Goal: Information Seeking & Learning: Learn about a topic

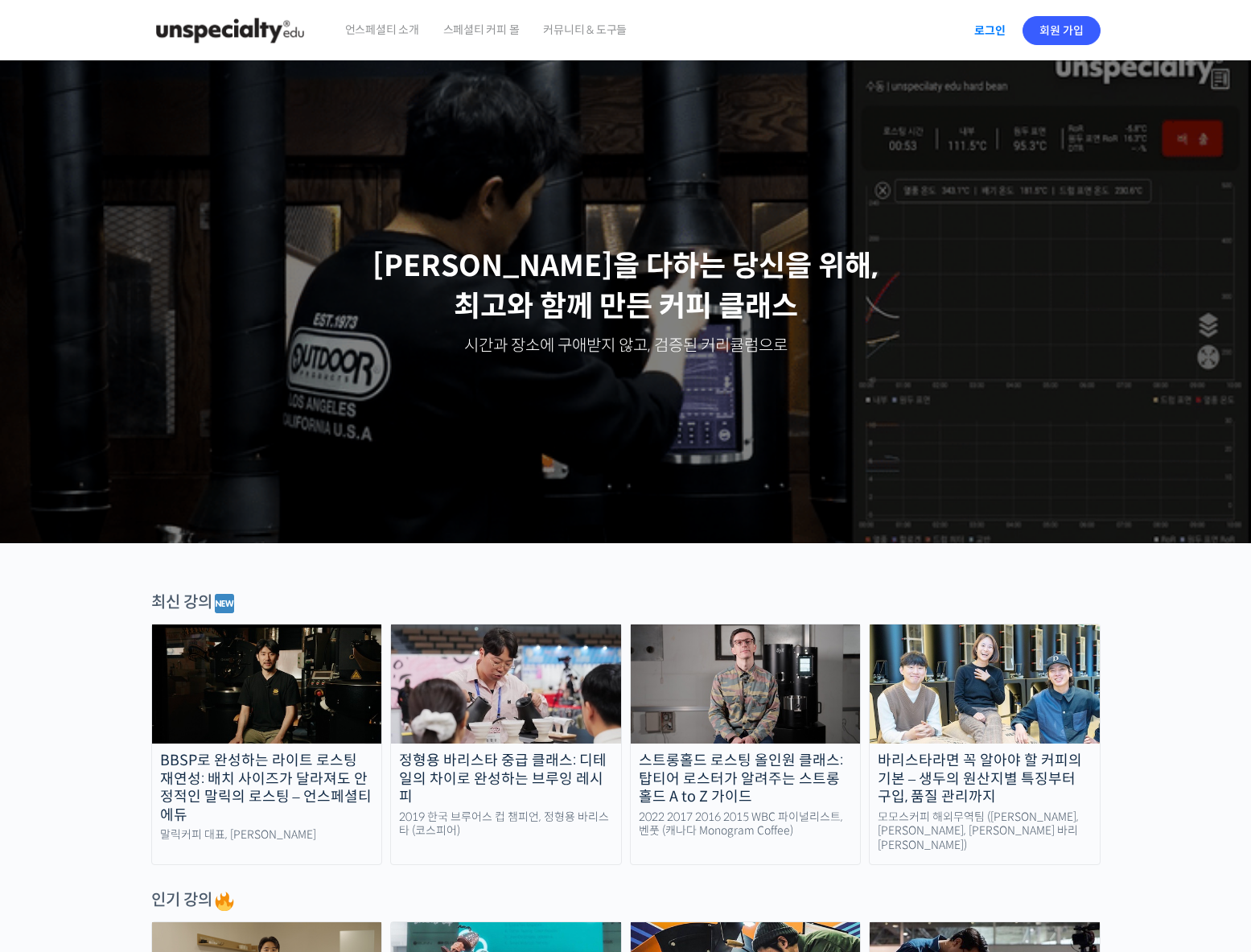
click at [977, 30] on link "로그인" at bounding box center [990, 31] width 51 height 37
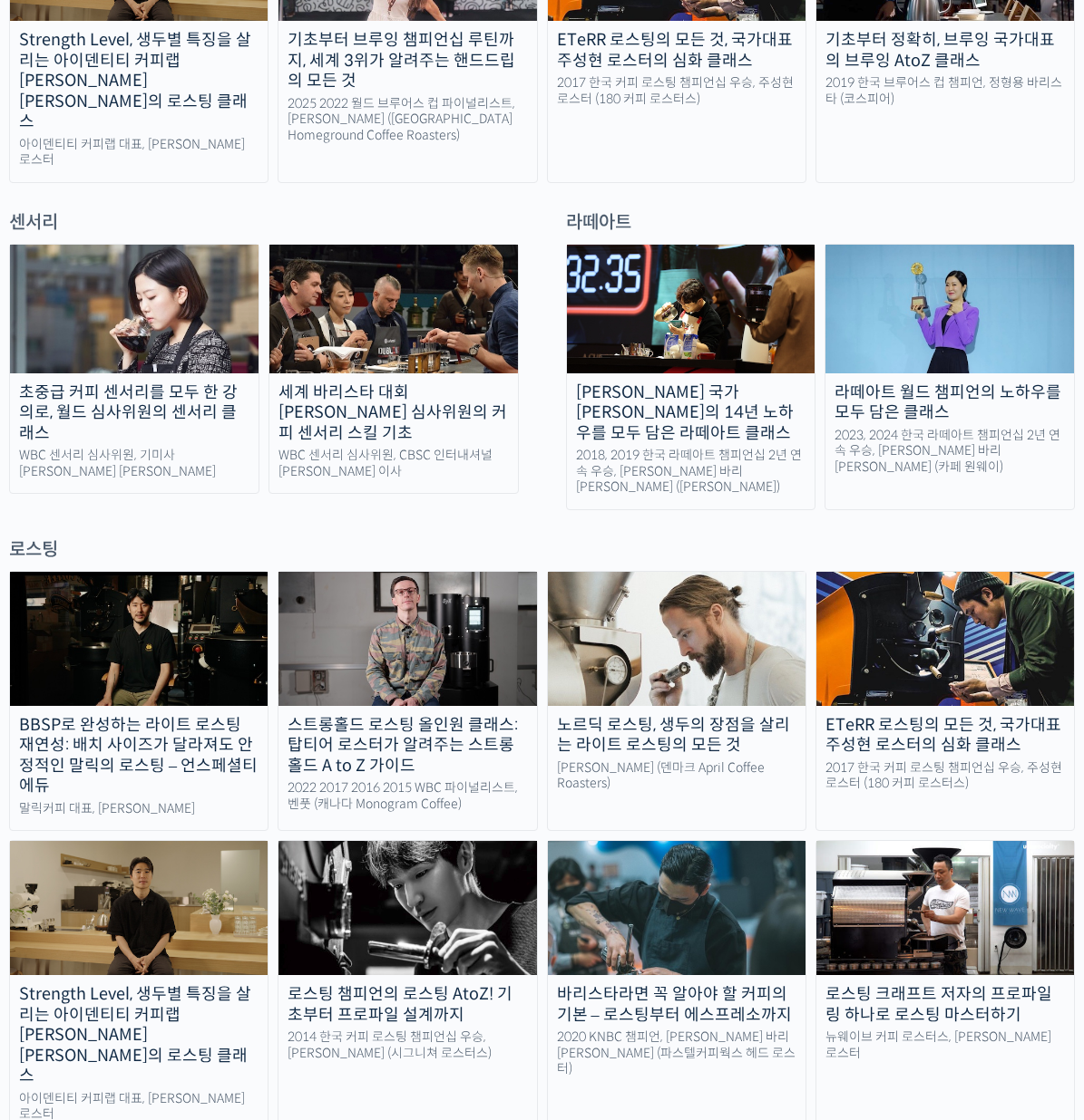
scroll to position [1869, 0]
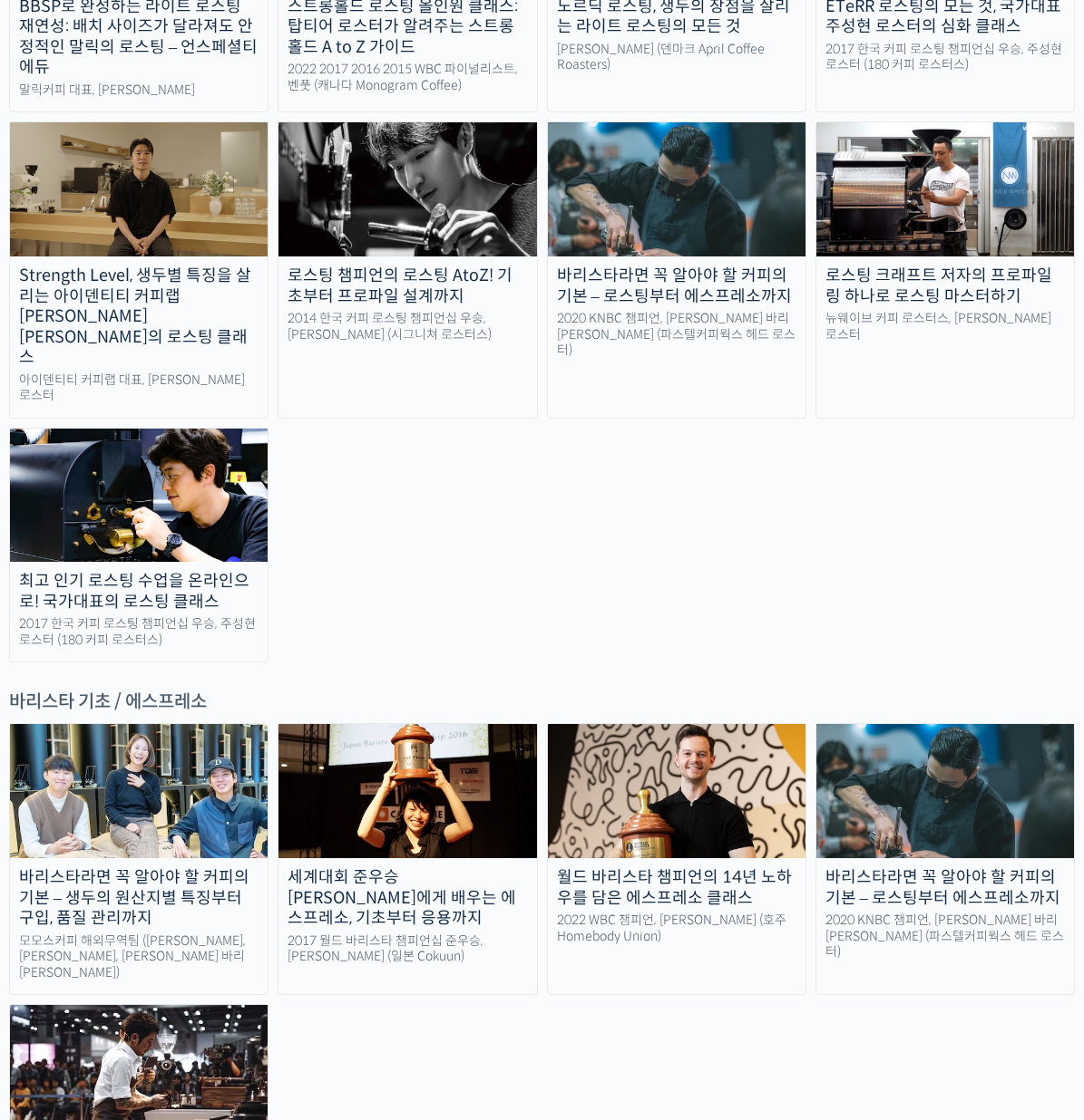
click at [683, 479] on div "BBSP로 완성하는 라이트 로스팅 재연성: 배치 사이즈가 달라져도 안정적인 말릭의 로스팅 – 언스페셜티 에듀 말릭커피 대표, 최철 로스터 스트…" at bounding box center [542, 257] width 1065 height 810
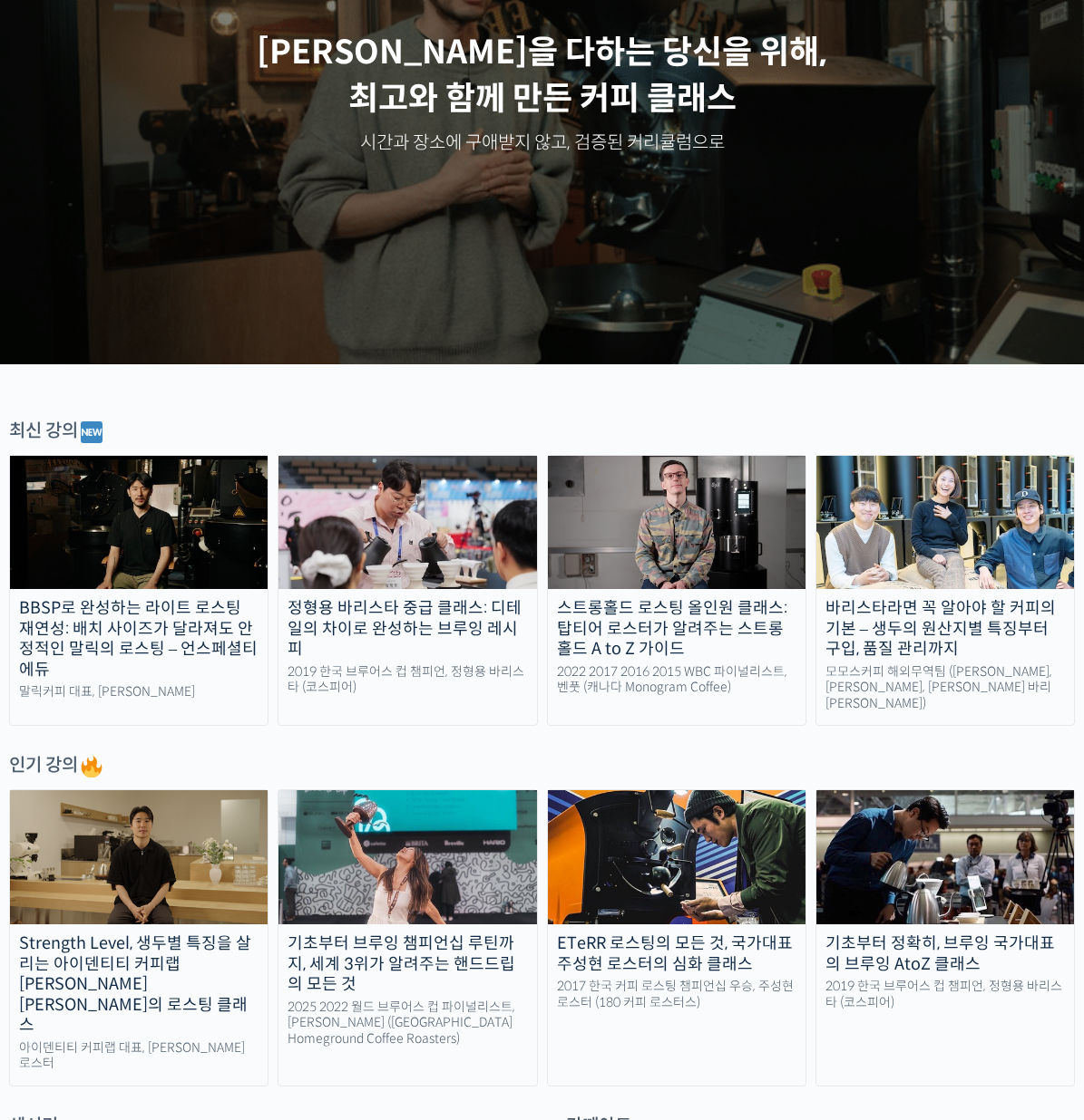
scroll to position [0, 0]
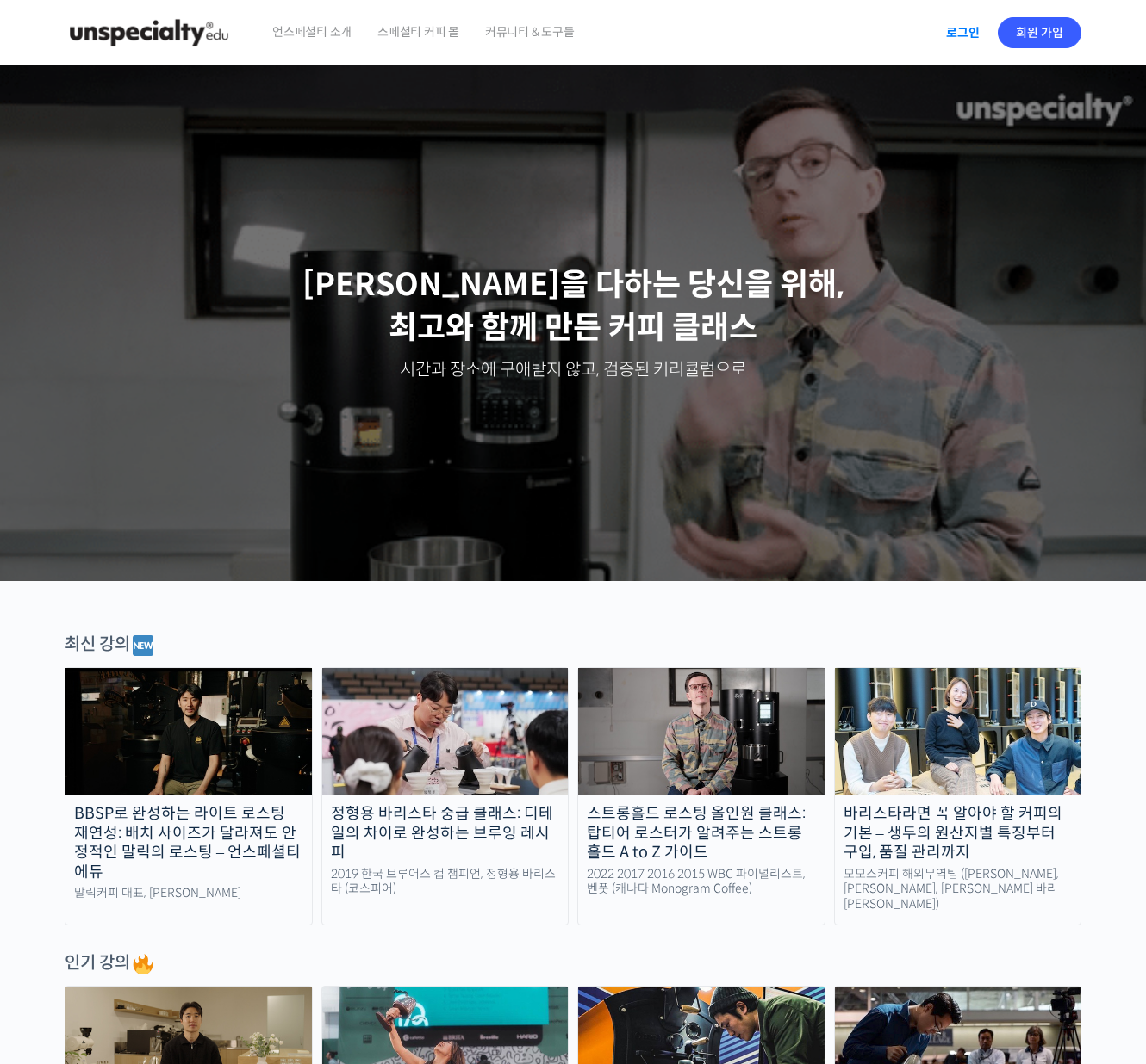
click at [958, 36] on link "로그인" at bounding box center [962, 33] width 54 height 40
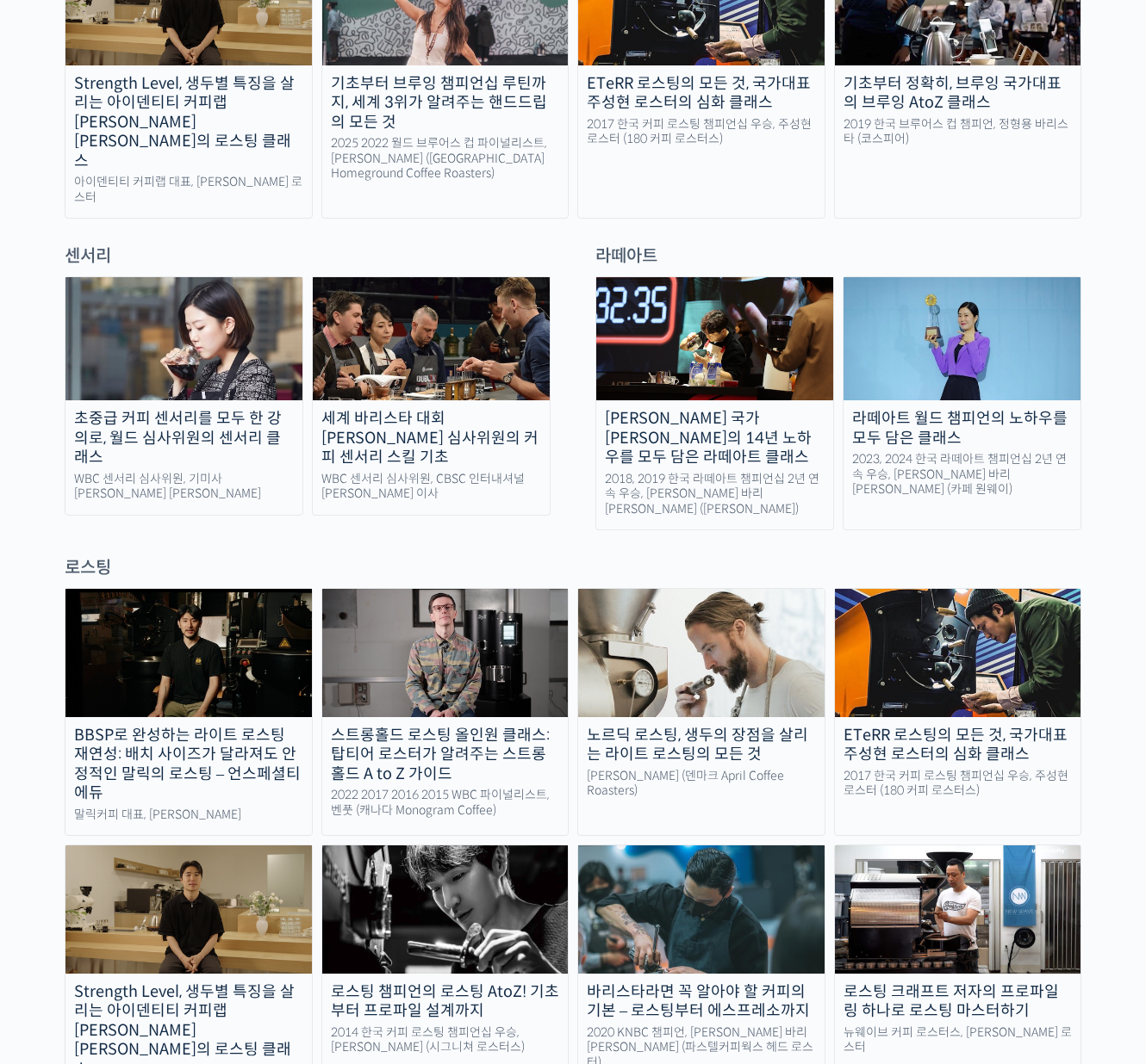
scroll to position [1696, 0]
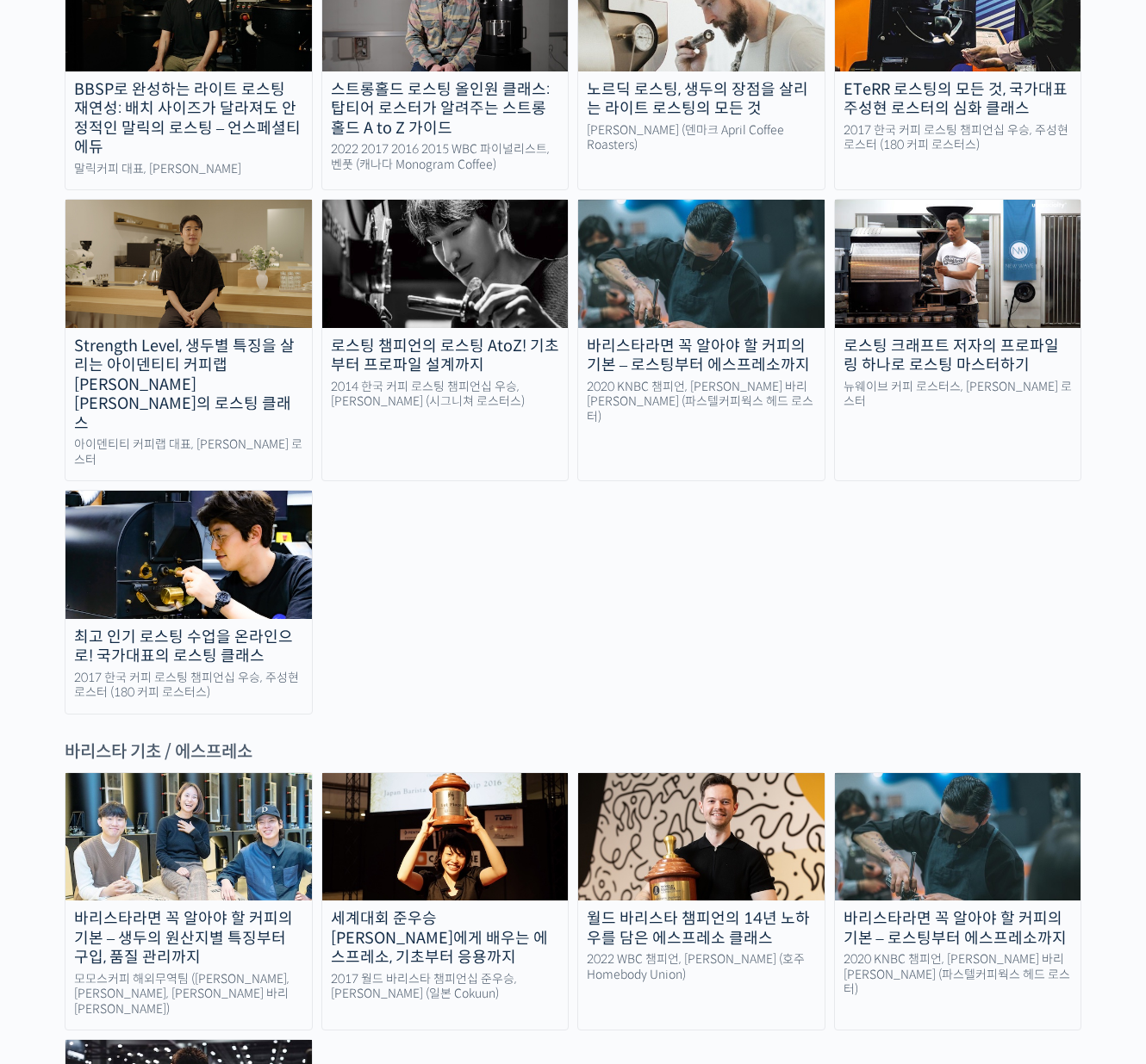
click at [873, 484] on div "BBSP로 완성하는 라이트 로스팅 재연성: 배치 사이즈가 달라져도 안정적인 말릭의 로스팅 – 언스페셜티 에듀 말릭커피 대표, 최철 로스터 스트…" at bounding box center [573, 328] width 1016 height 772
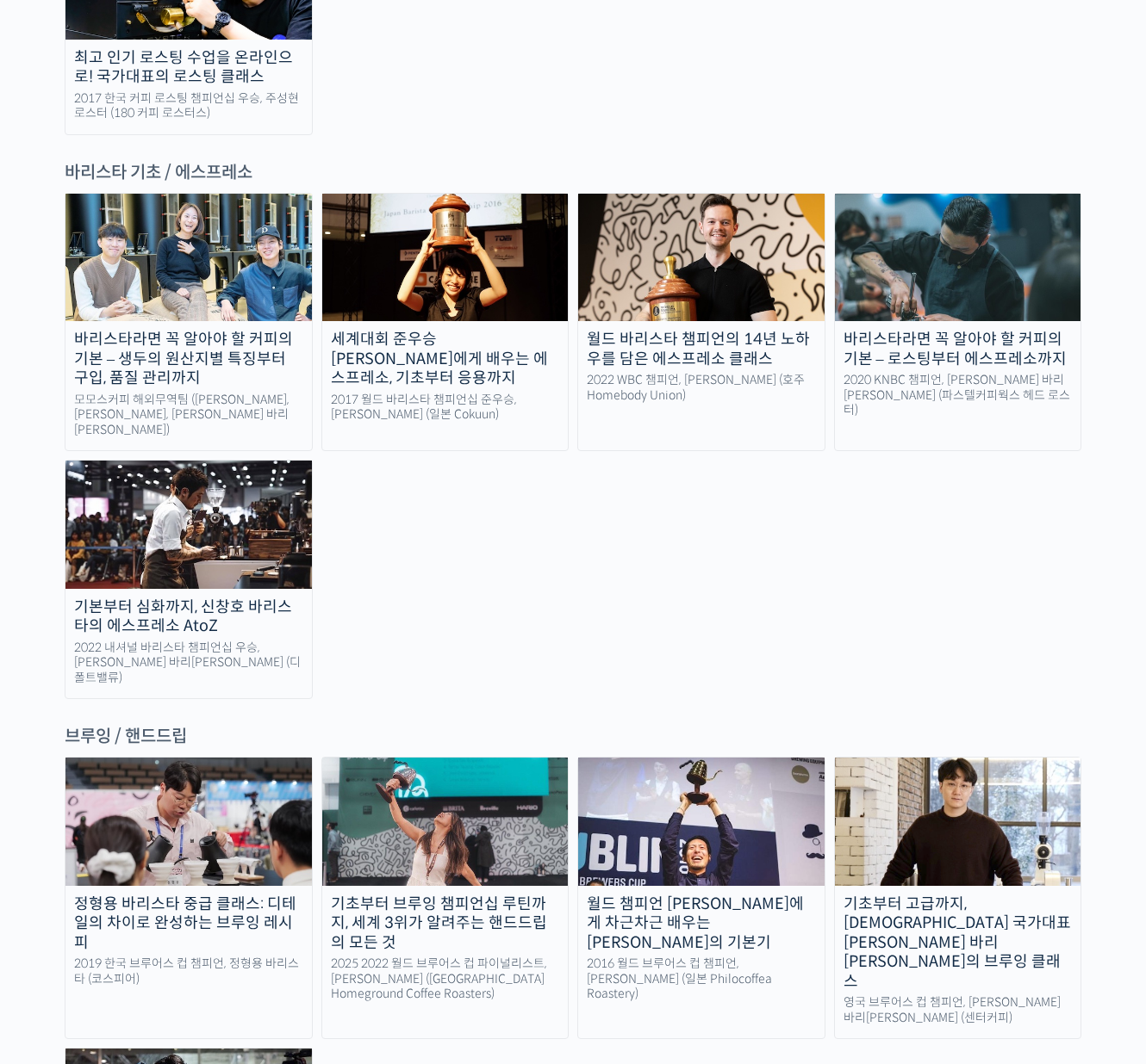
click at [849, 521] on div "바리스타라면 꼭 알아야 할 커피의 기본 – 생두의 원산지별 특징부터 구입, 품질 관리까지 모모스커피 해외무역팀 (전주연, 추경하, 김한중 바리…" at bounding box center [573, 446] width 1016 height 507
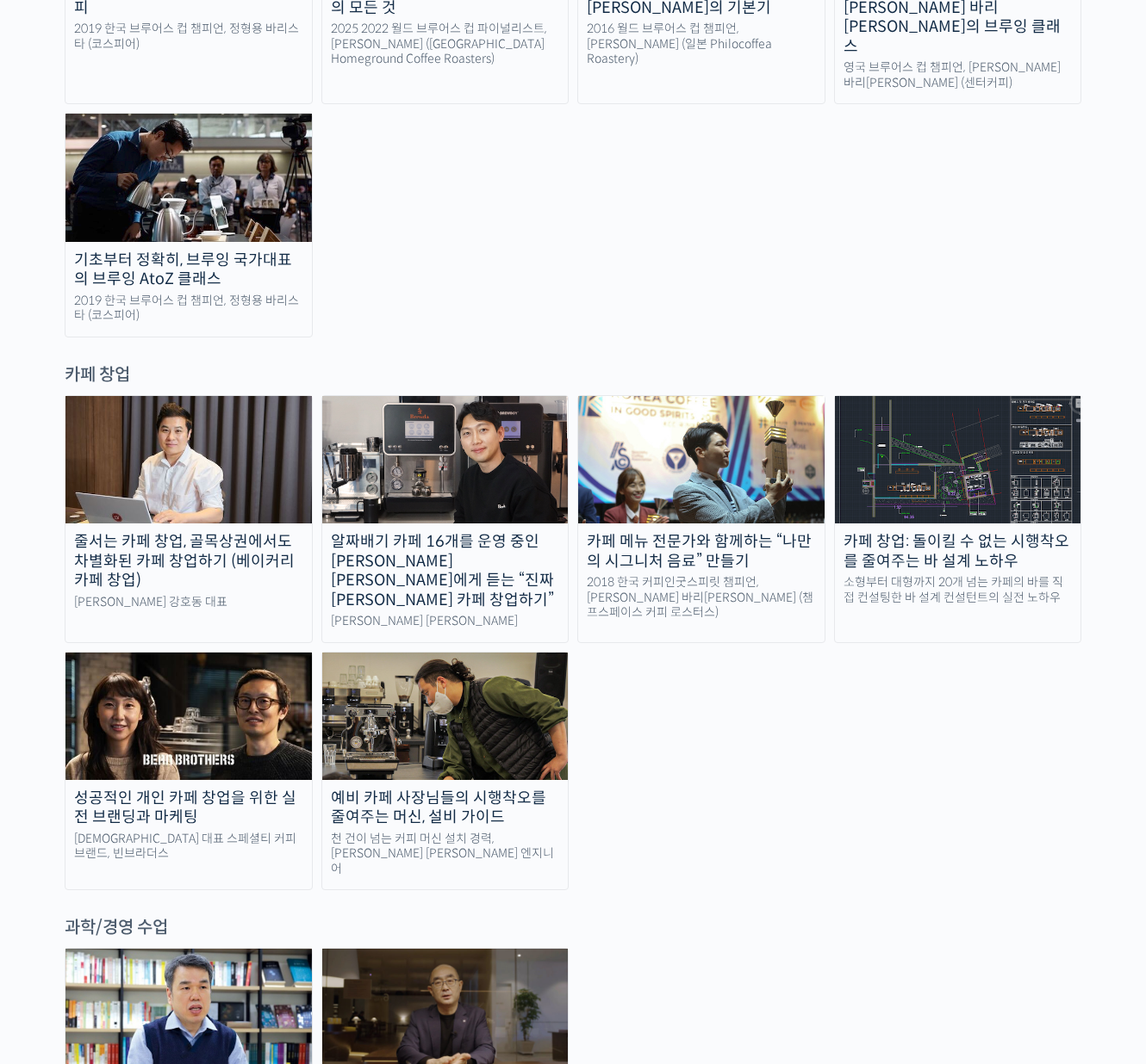
scroll to position [3405, 0]
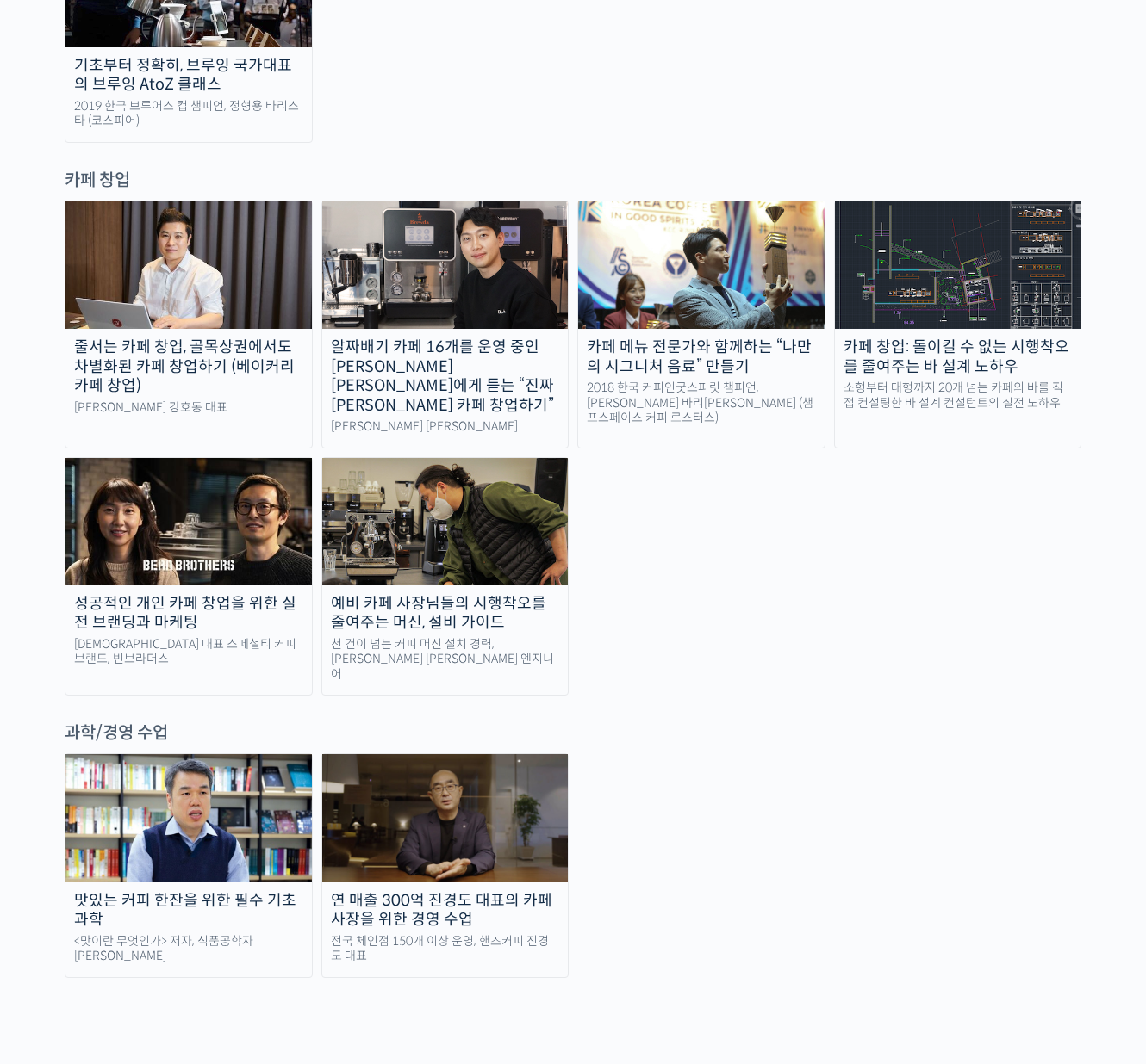
click at [900, 754] on div "맛있는 커피 한잔을 위한 필수 기초 과학 <맛이란 무엇인가> 저자, 식품공학자 최낙언 연 매출 300억 진경도 대표의 카페 사장을 위한 경영 …" at bounding box center [573, 866] width 1016 height 224
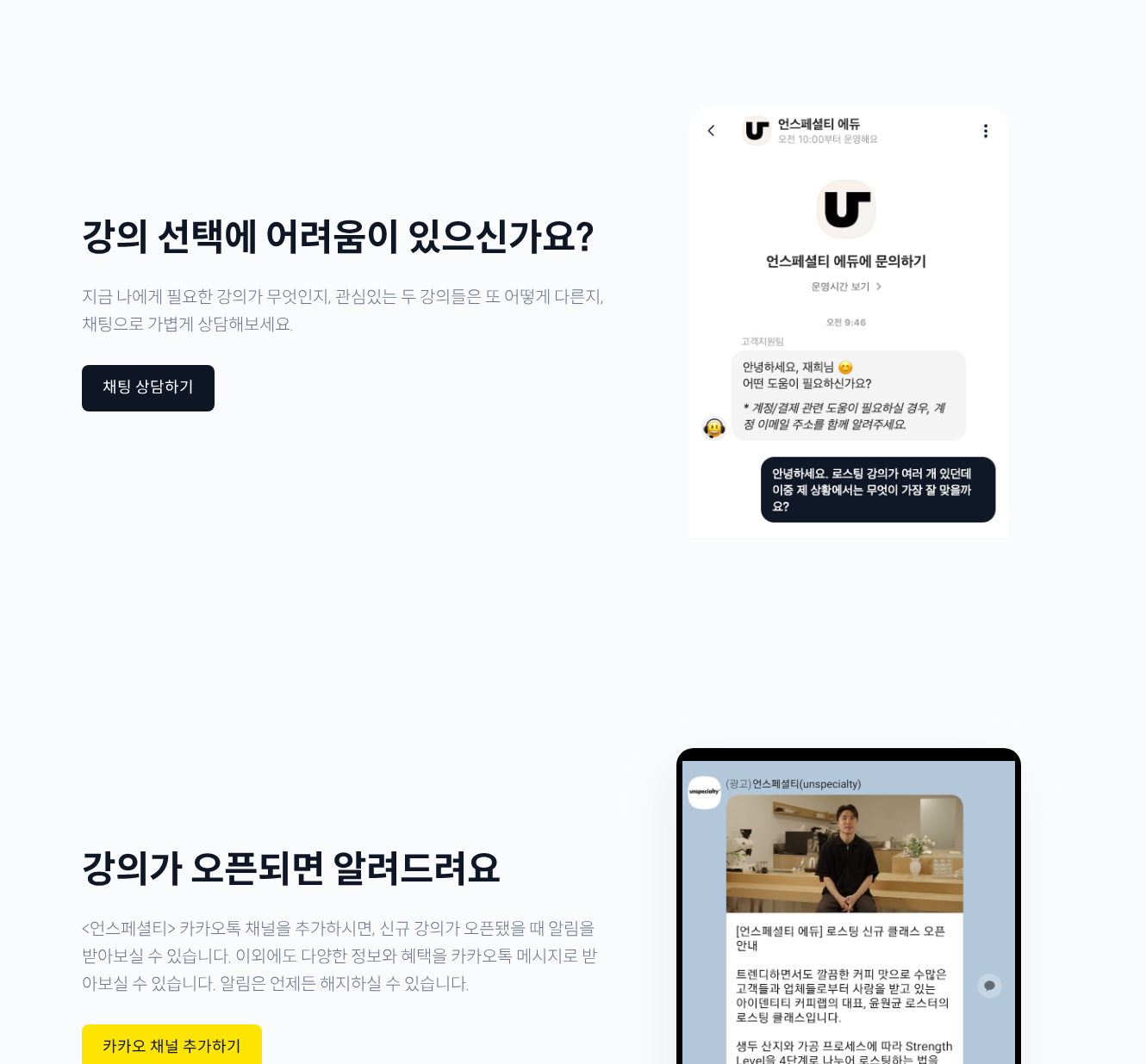
scroll to position [3670, 0]
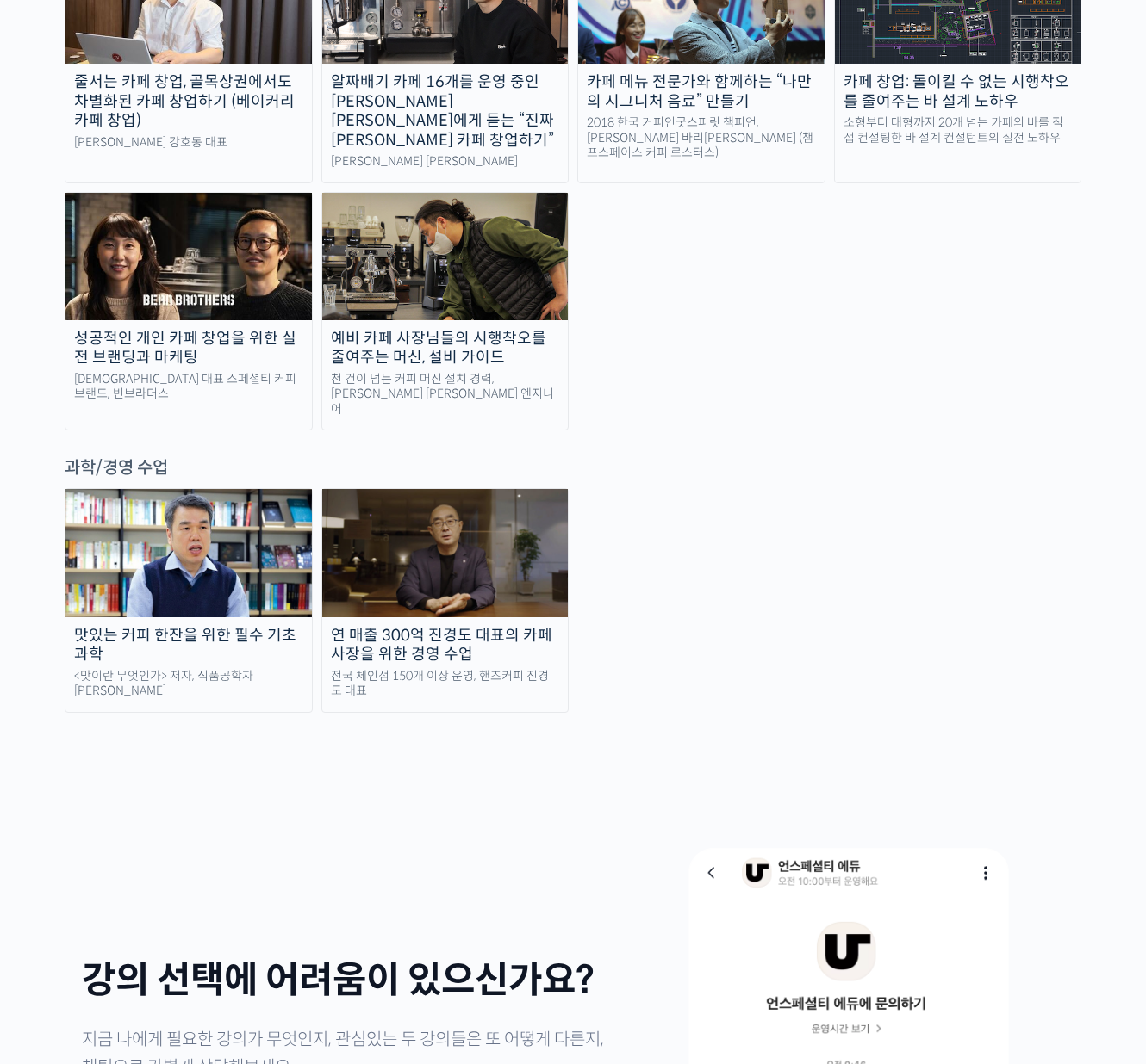
click at [1011, 713] on div at bounding box center [573, 734] width 1016 height 43
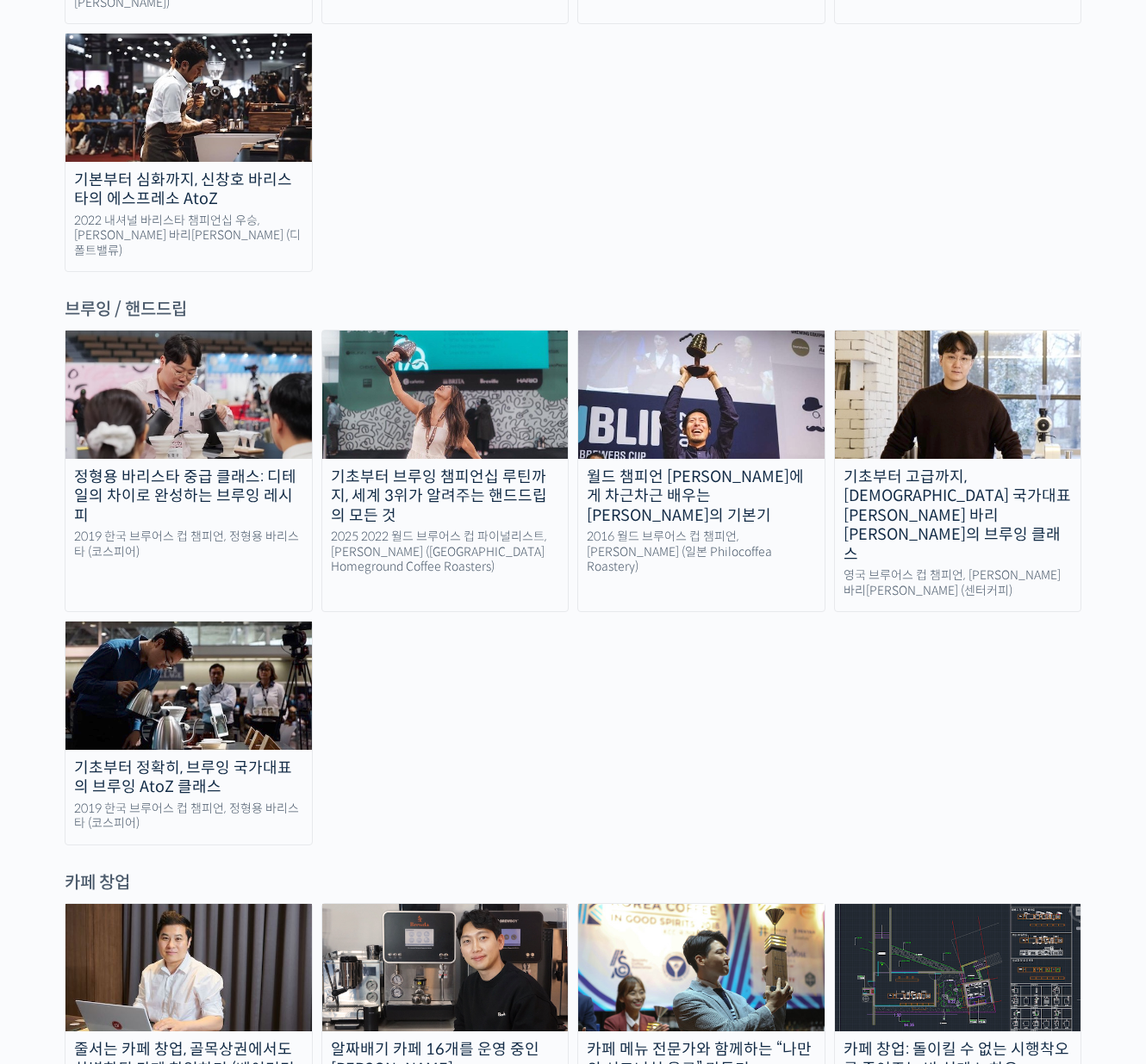
scroll to position [2040, 0]
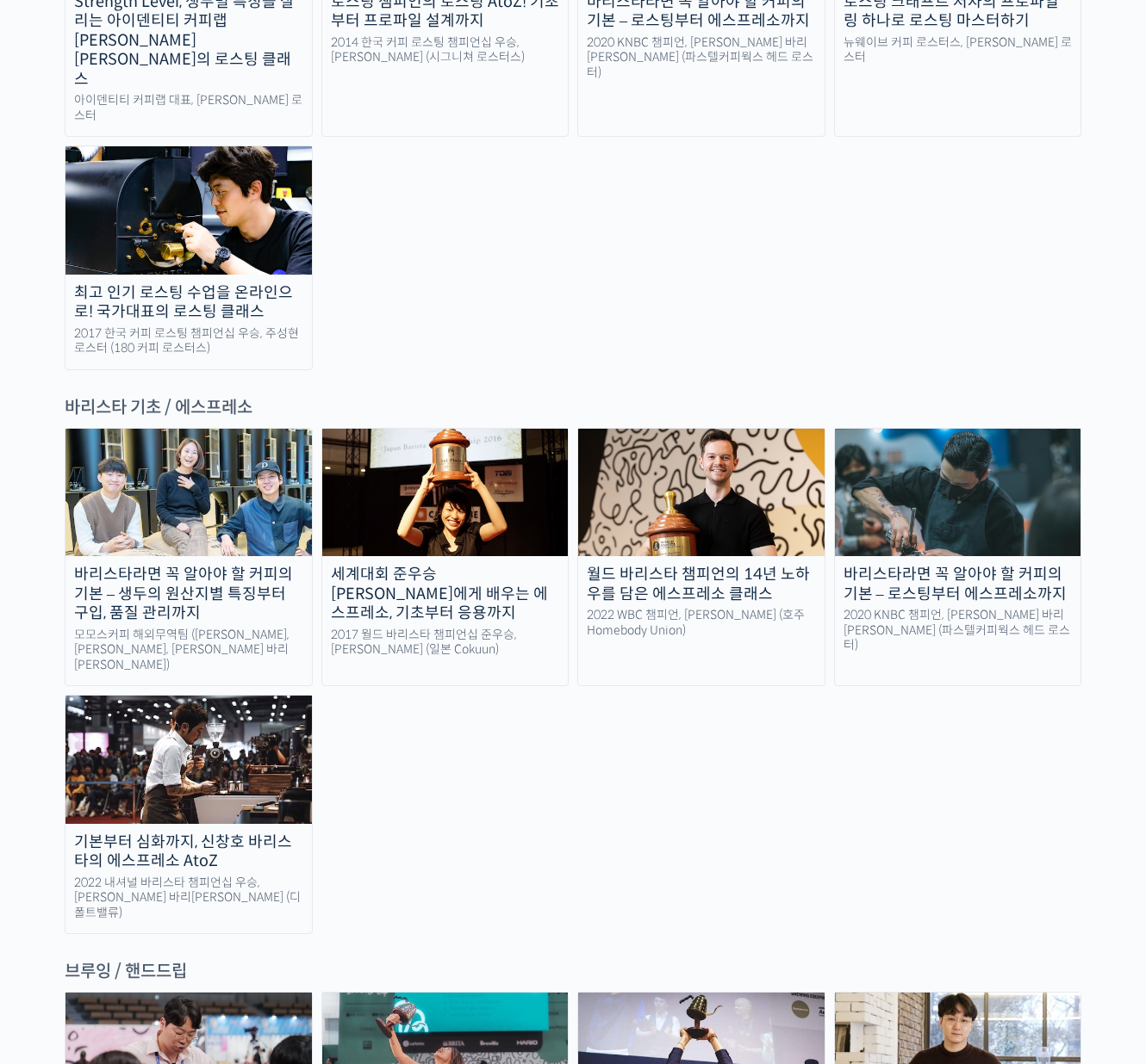
click at [1030, 661] on div "바리스타라면 꼭 알아야 할 커피의 기본 – 생두의 원산지별 특징부터 구입, 품질 관리까지 모모스커피 해외무역팀 (전주연, 추경하, 김한중 바리…" at bounding box center [573, 681] width 1016 height 507
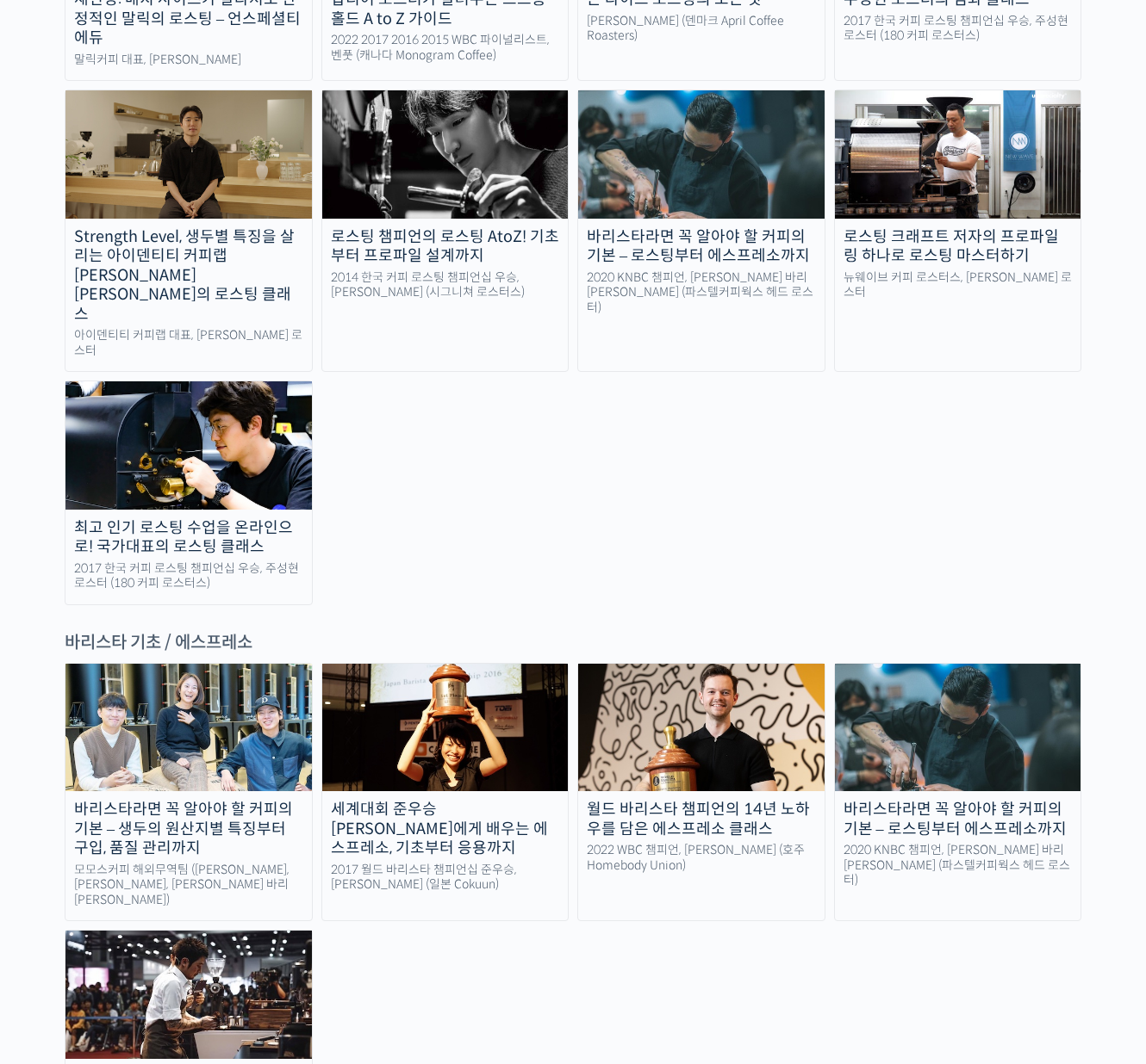
scroll to position [1665, 0]
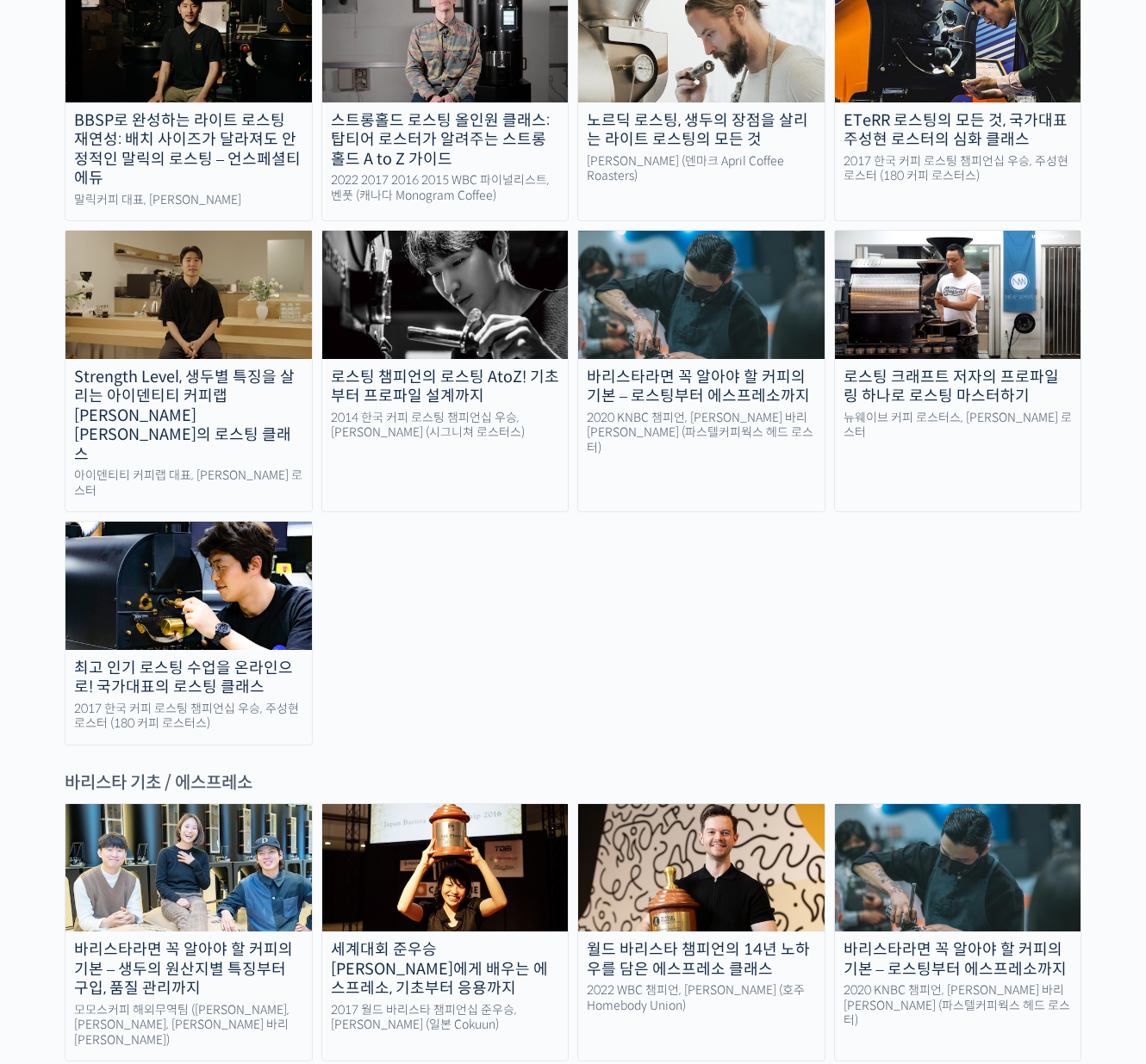
click at [979, 537] on div "BBSP로 완성하는 라이트 로스팅 재연성: 배치 사이즈가 달라져도 안정적인 말릭의 로스팅 – 언스페셜티 에듀 말릭커피 대표, 최철 로스터 스트…" at bounding box center [573, 359] width 1016 height 772
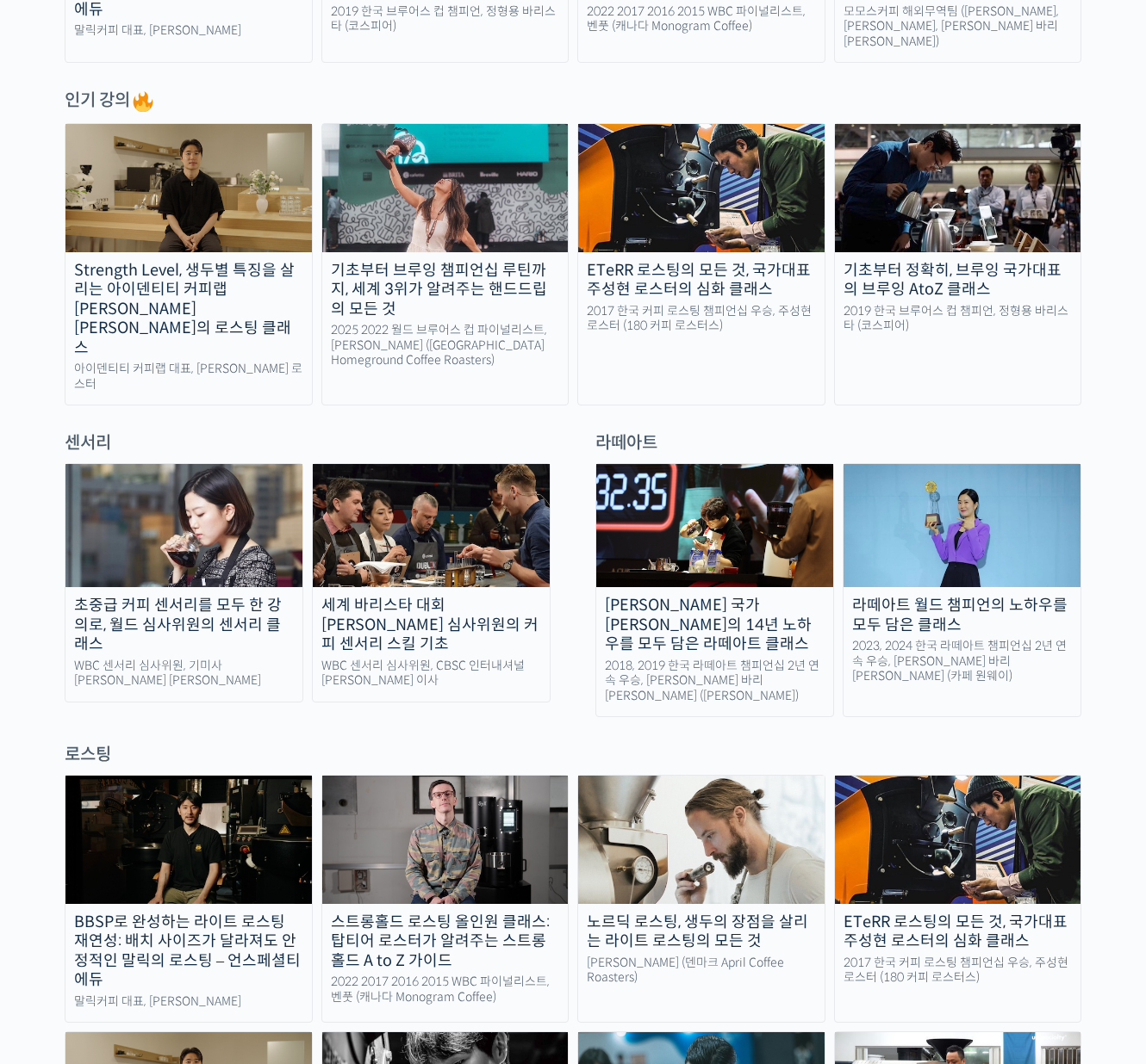
scroll to position [790, 0]
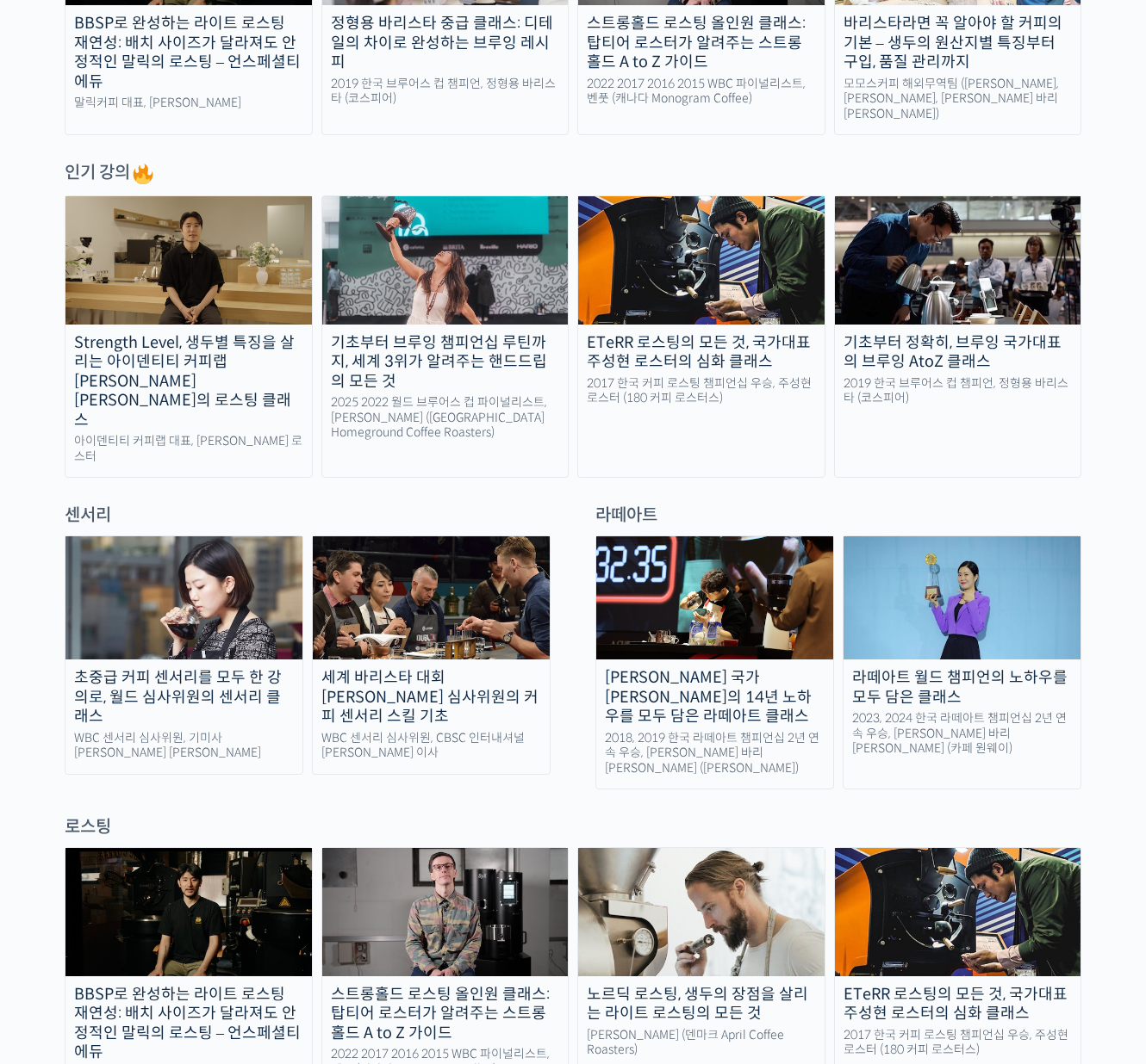
click at [1008, 815] on div "로스팅" at bounding box center [573, 827] width 1016 height 23
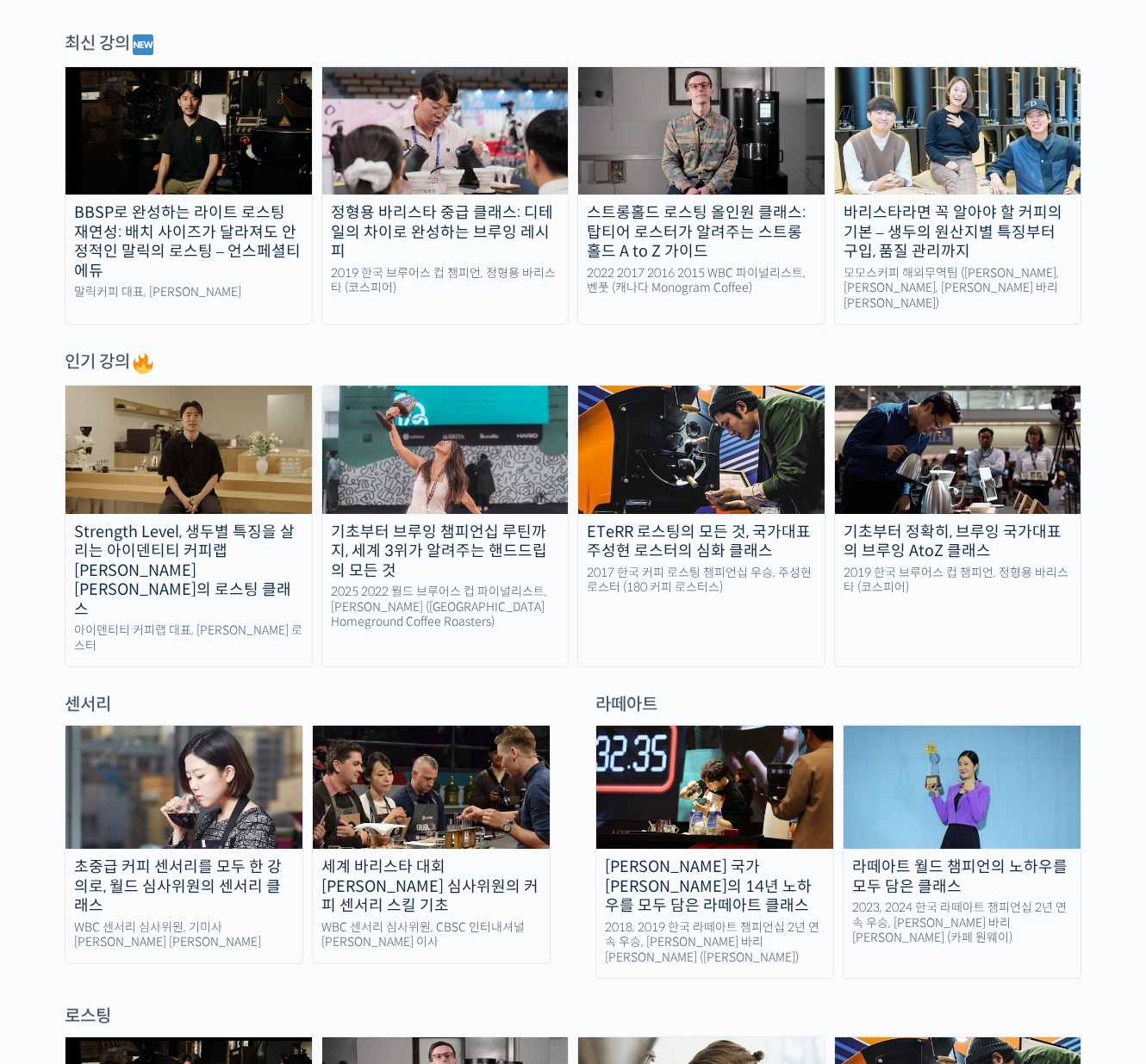
scroll to position [455, 0]
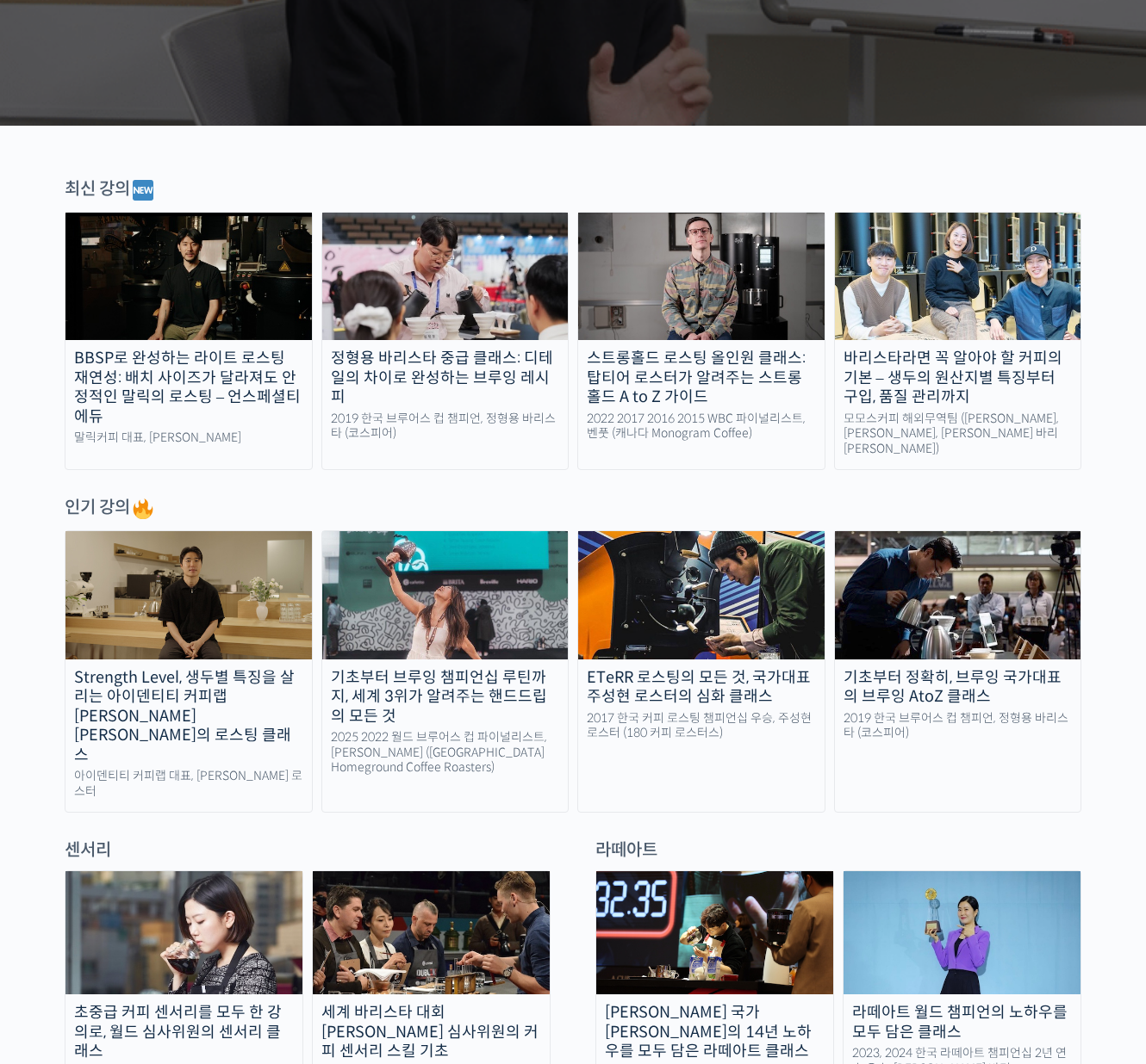
click at [962, 839] on div "라떼아트" at bounding box center [838, 851] width 503 height 23
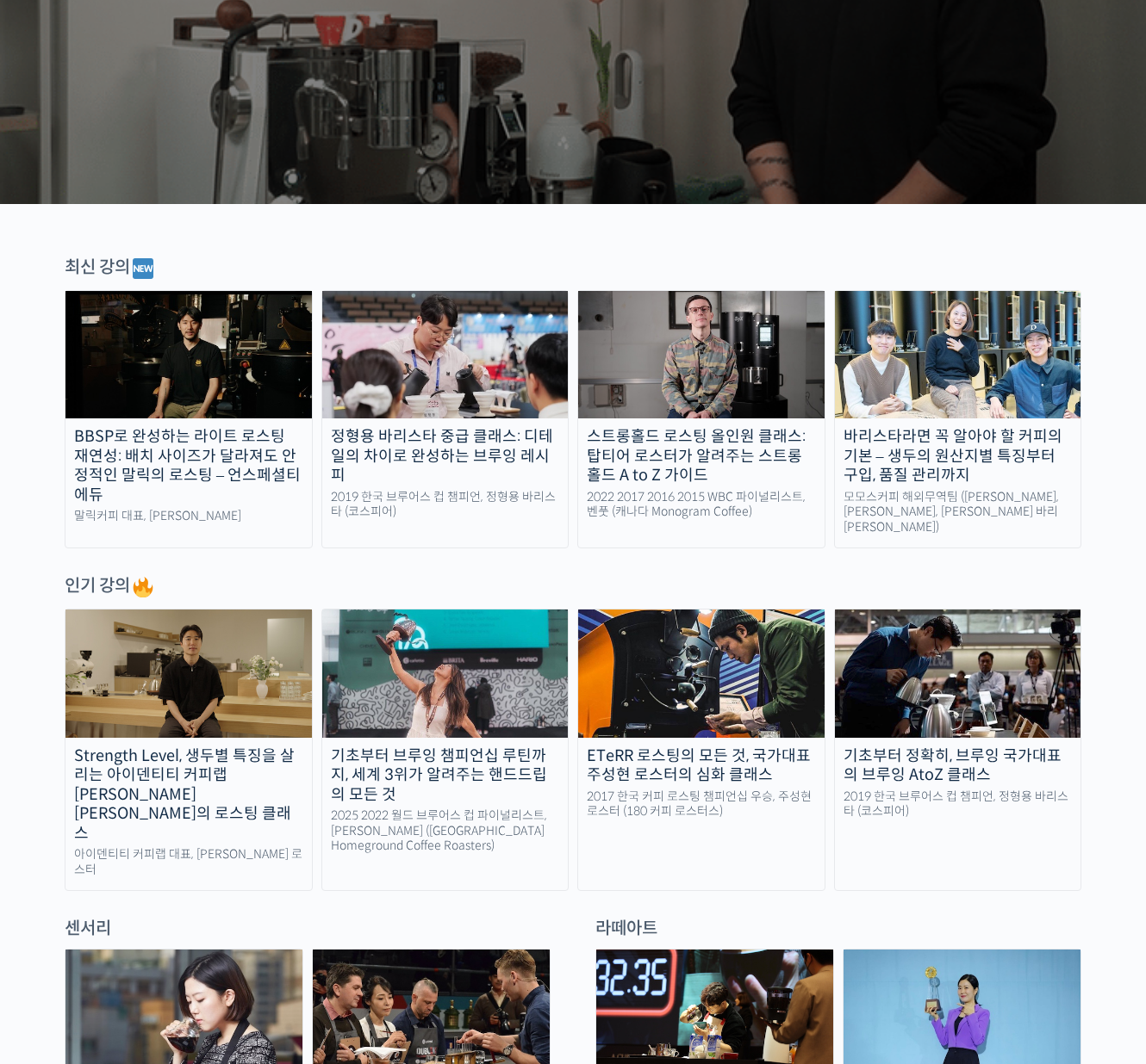
scroll to position [332, 0]
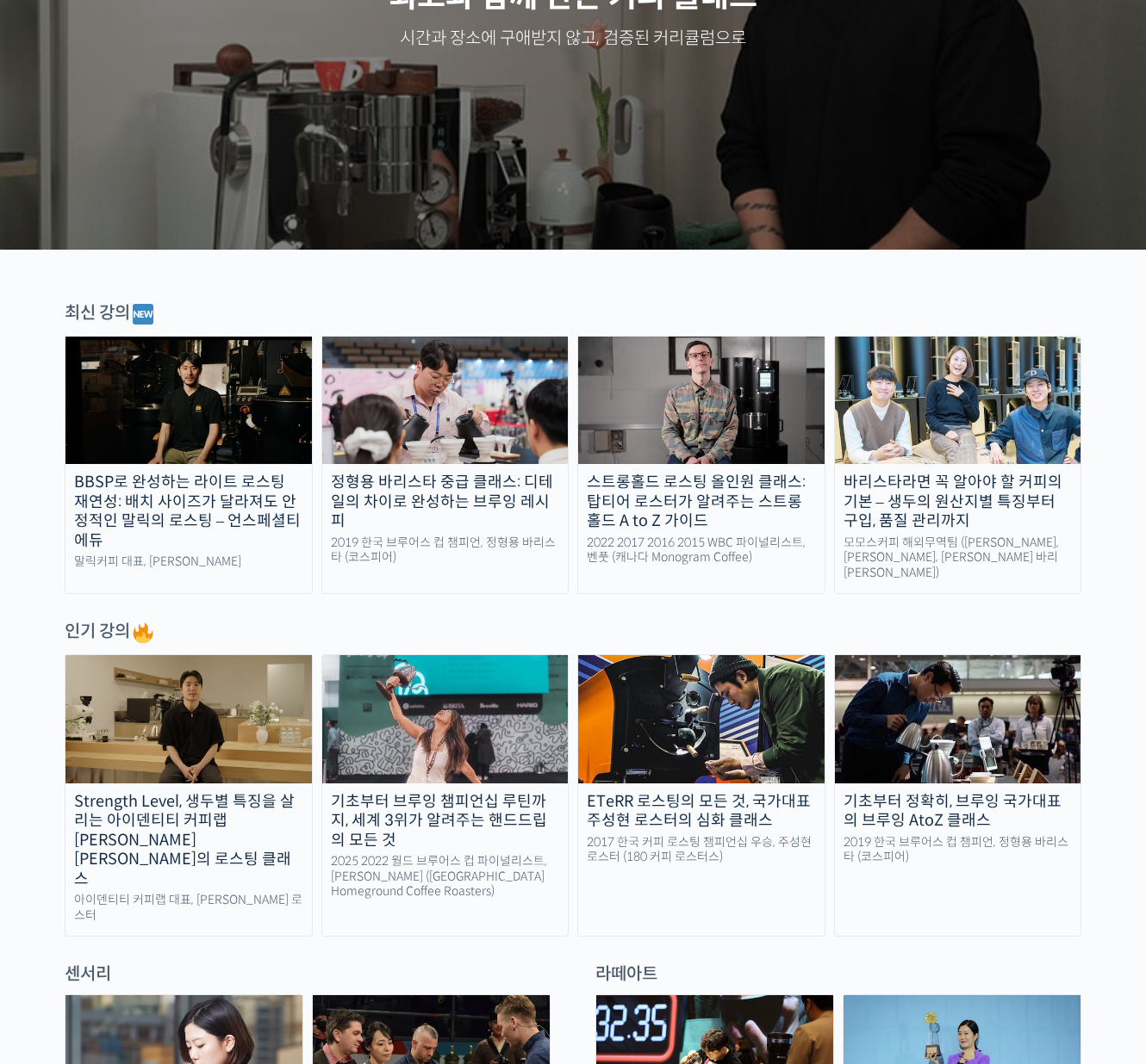
click at [922, 621] on div "인기 강의" at bounding box center [573, 633] width 1016 height 26
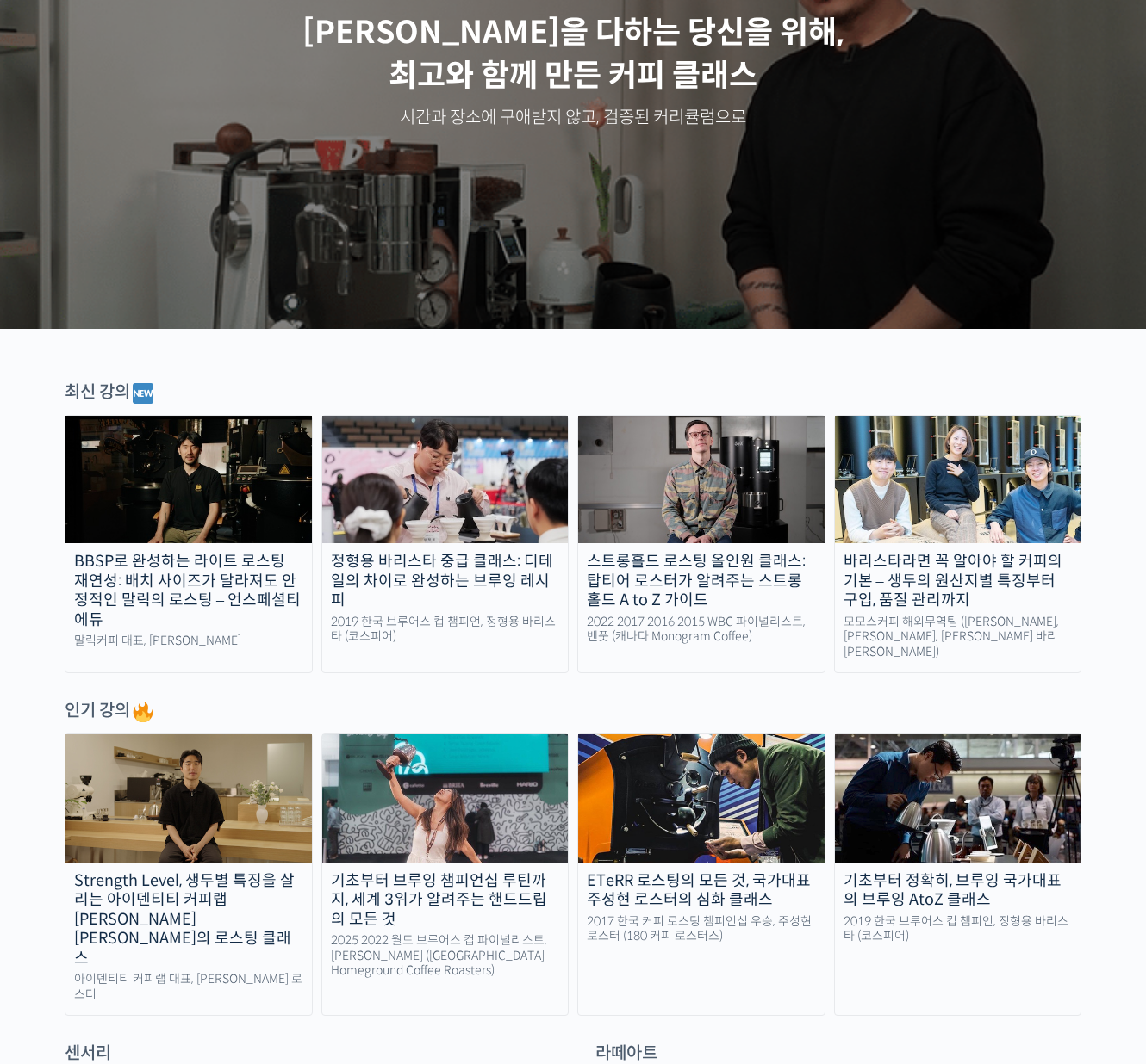
scroll to position [99, 0]
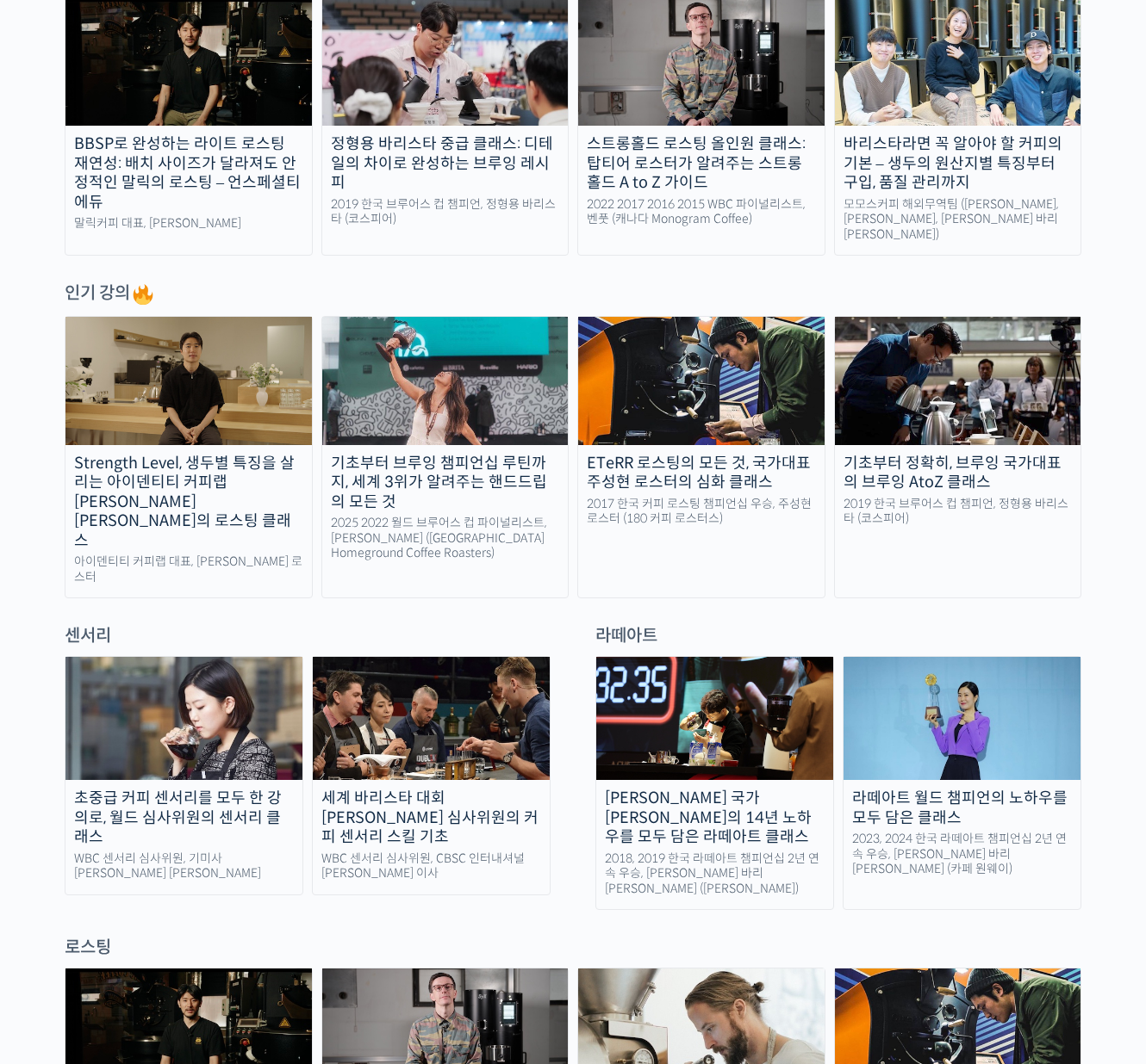
scroll to position [1408, 0]
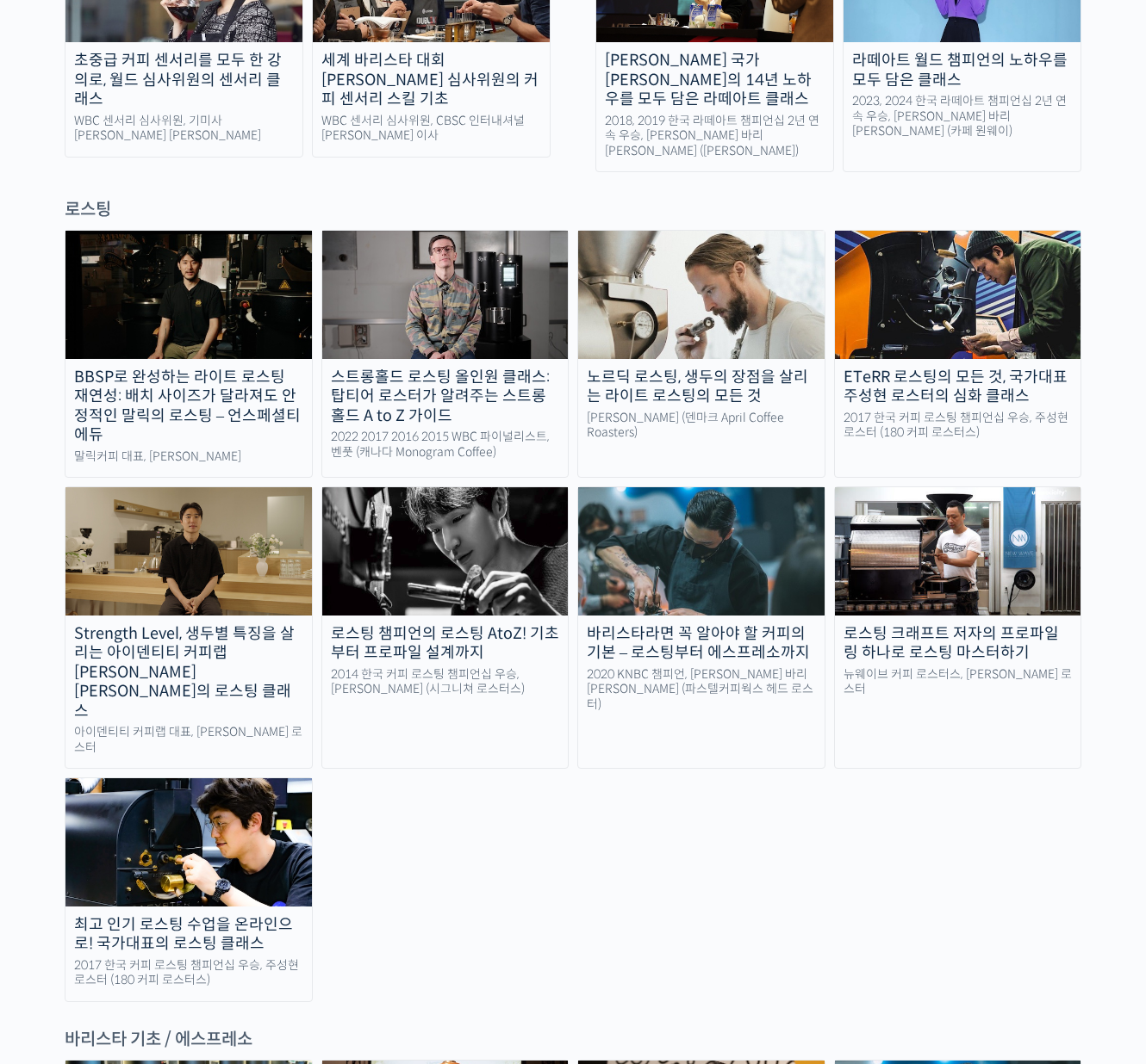
click at [838, 750] on div "BBSP로 완성하는 라이트 로스팅 재연성: 배치 사이즈가 달라져도 안정적인 말릭의 로스팅 – 언스페셜티 에듀 말릭커피 대표, 최철 로스터 스트…" at bounding box center [573, 616] width 1016 height 772
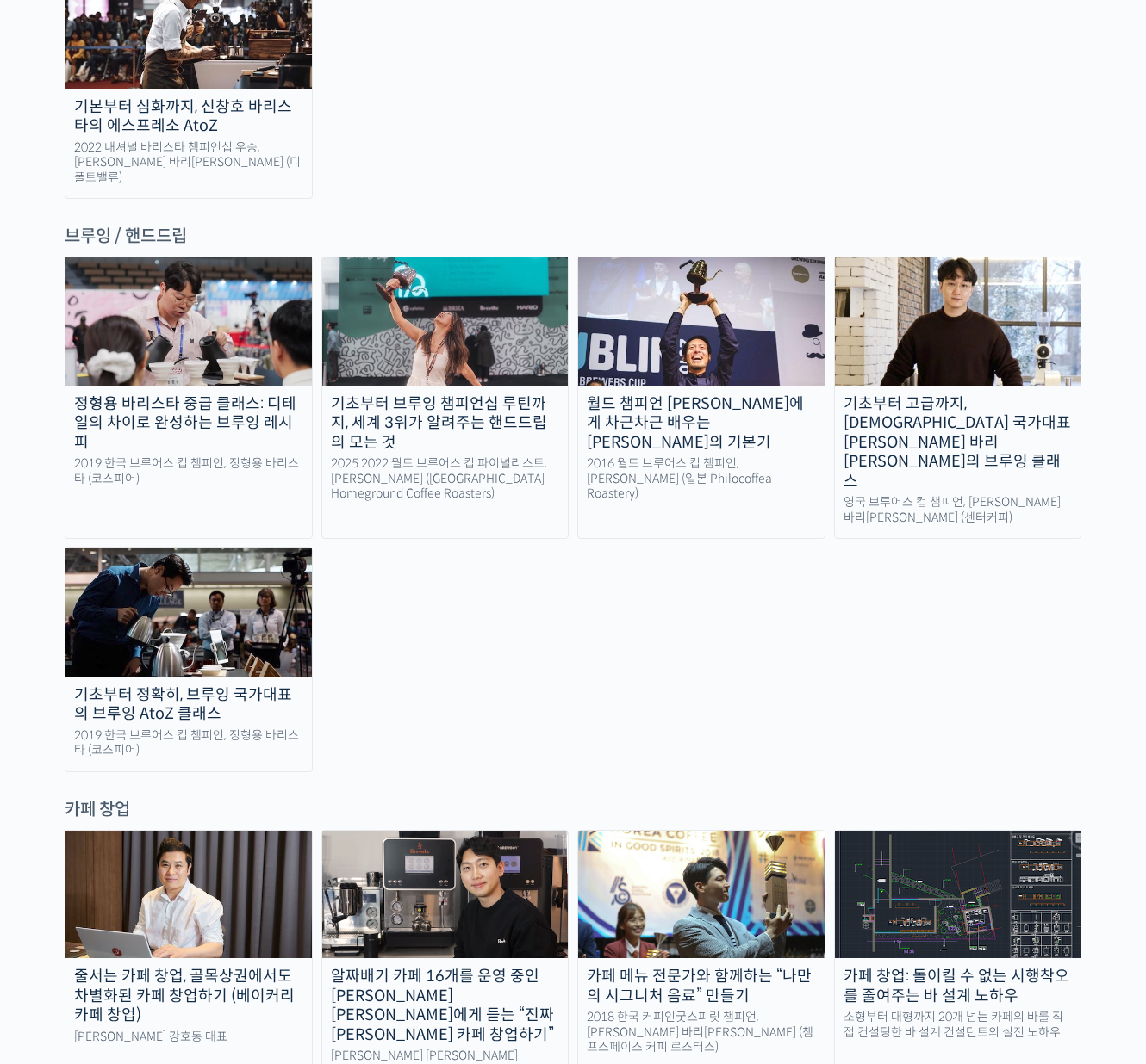
click at [780, 431] on div "정형용 바리스타 중급 클래스: 디테일의 차이로 완성하는 브루잉 레시피 2019 한국 브루어스 컵 챔피언, 정형용 바리스타 (코스피어) 기초부터…" at bounding box center [573, 514] width 1016 height 515
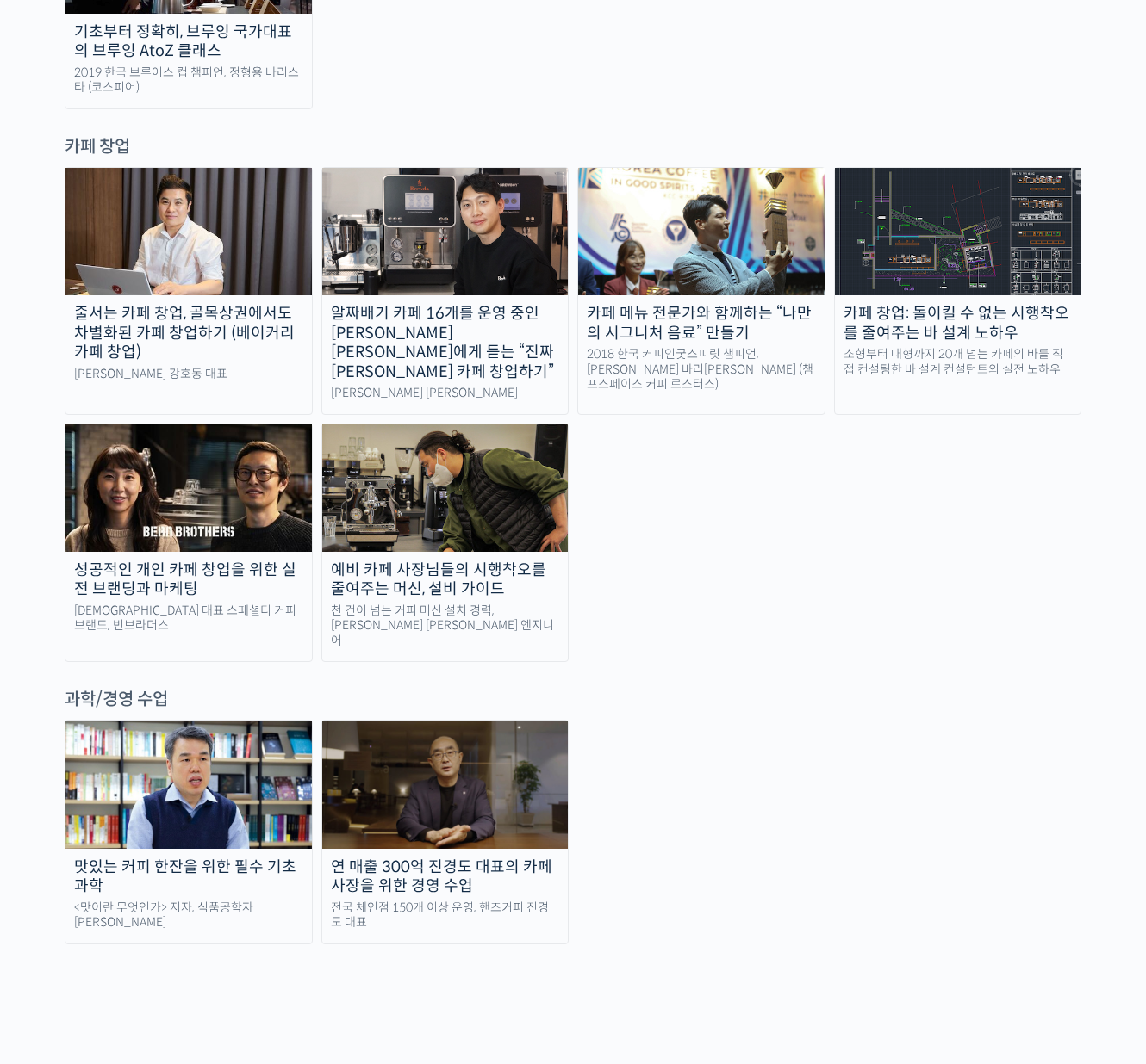
scroll to position [3882, 0]
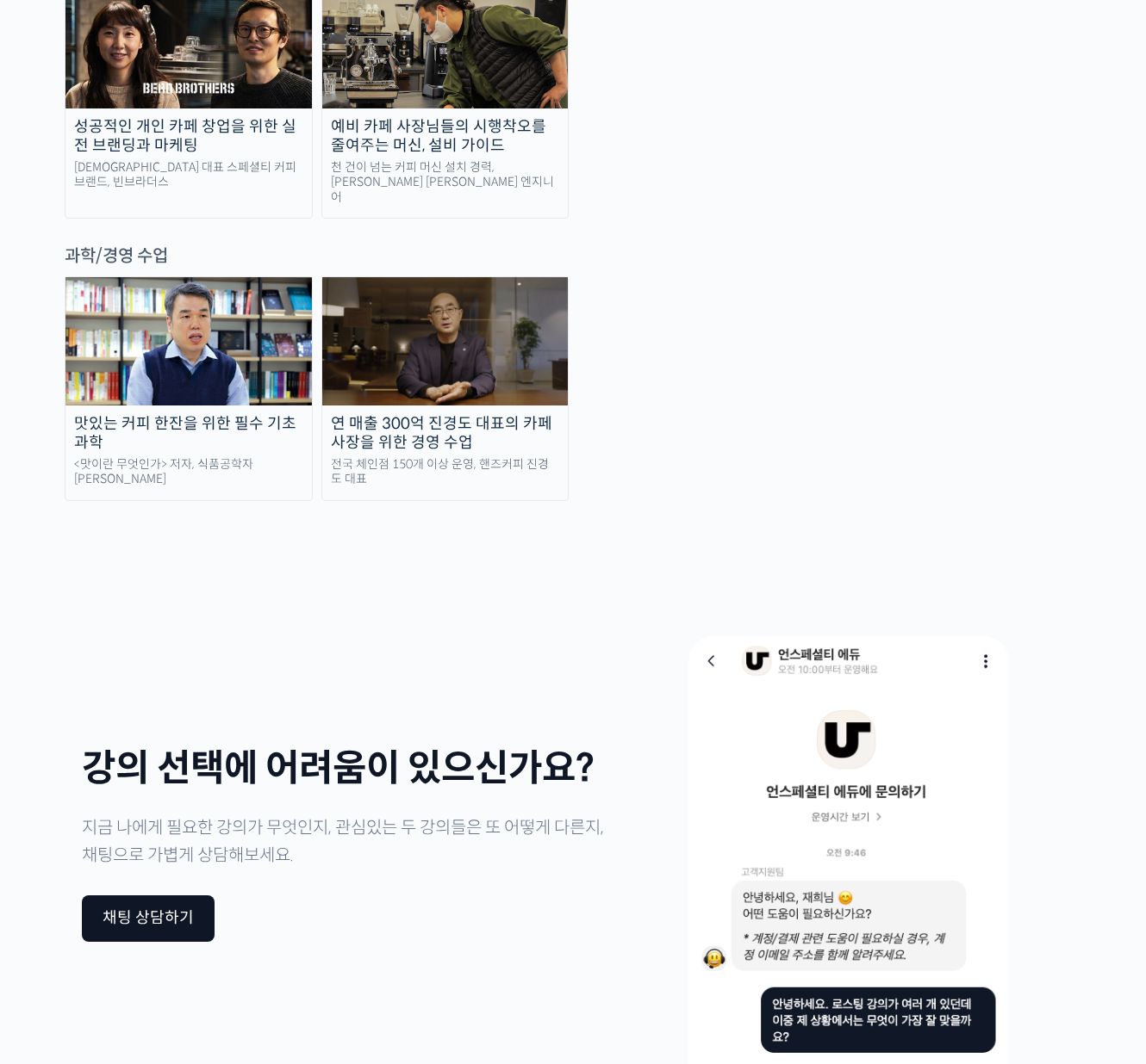
click at [763, 544] on div "강의 선택에 어려움이 있으신가요? 지금 나에게 필요한 강의가 무엇인지, 관심있는 두 강의들은 또 어떻게 다른지, 채팅으로 가볍게 상담해보세요.…" at bounding box center [573, 844] width 1034 height 602
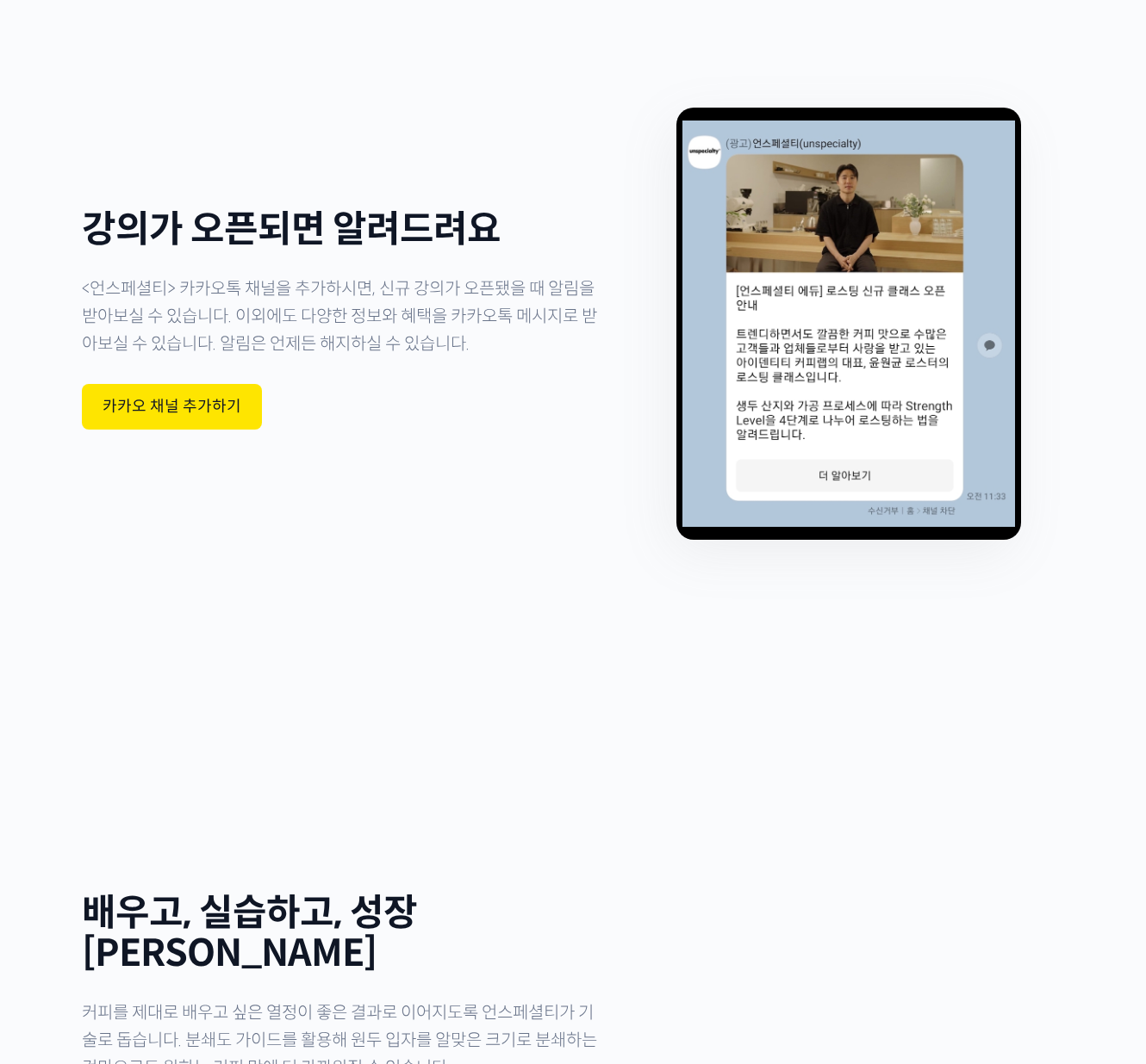
click at [607, 732] on div "배우고, 실습하고, 성장하세요 커피를 제대로 배우고 싶은 열정이 좋은 결과로 이어지도록 언스페셜티가 기술로 돕습니다. 분쇄도 가이드를 활용해 …" at bounding box center [573, 1023] width 982 height 582
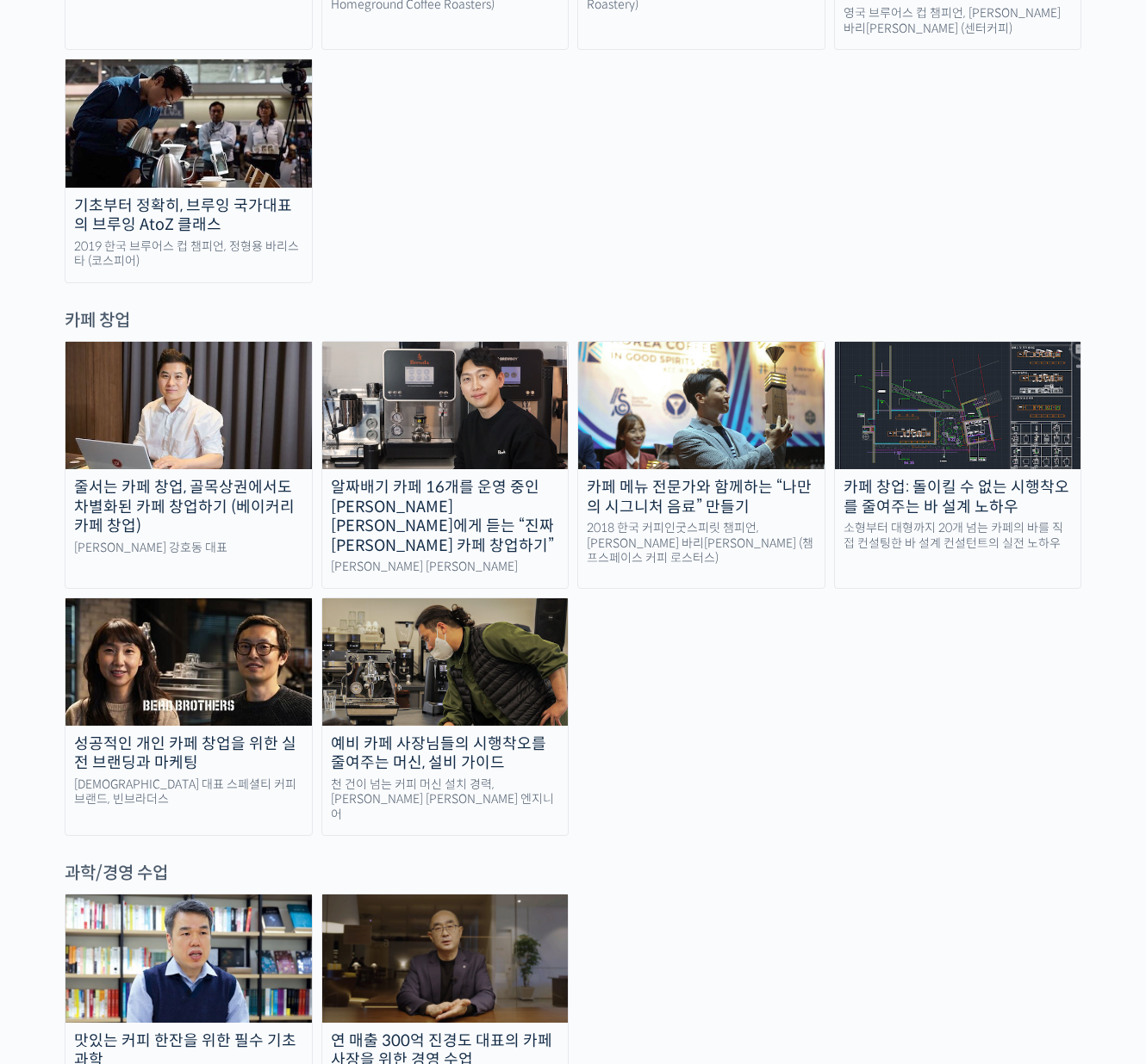
scroll to position [2660, 0]
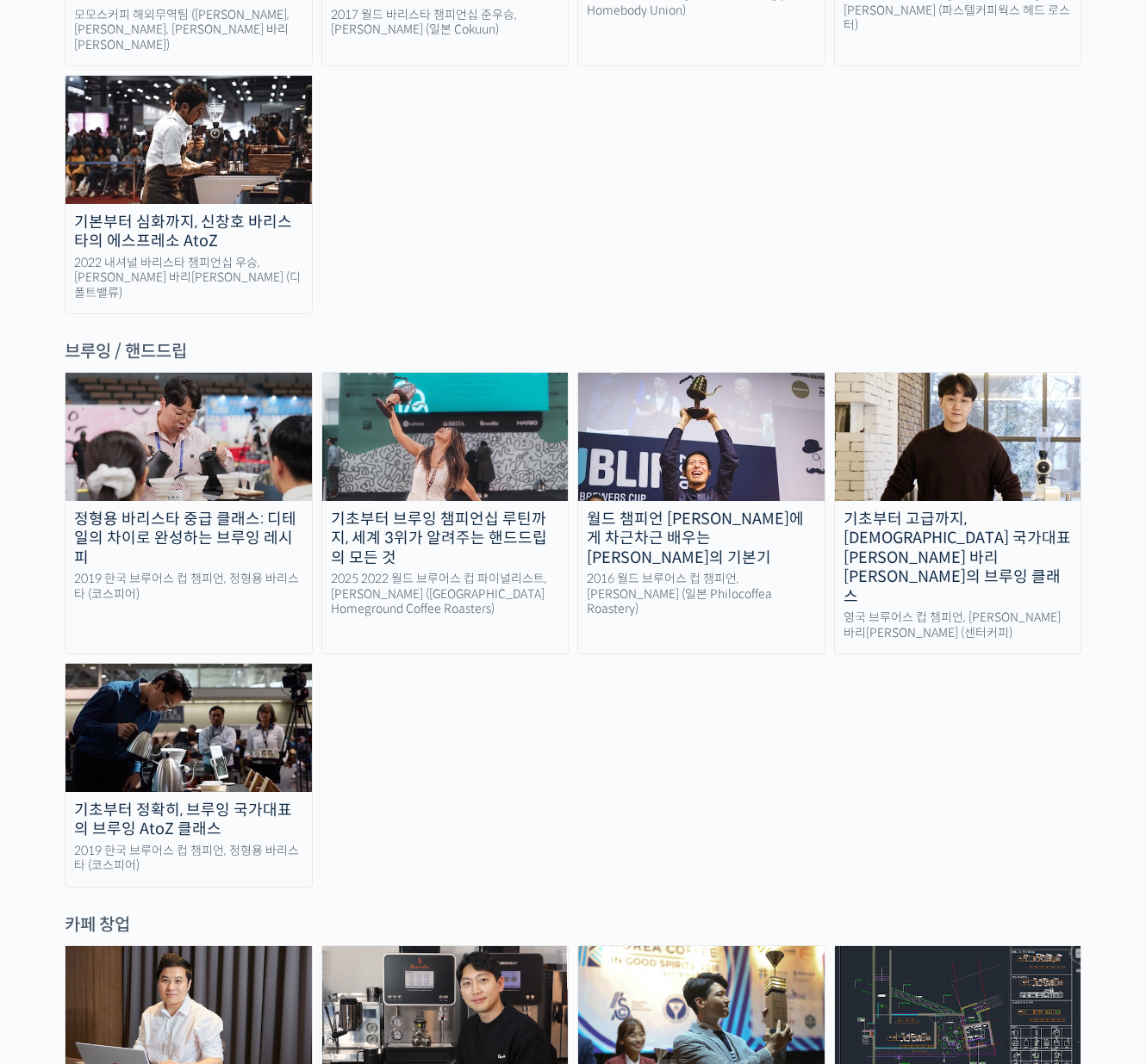
click at [705, 610] on div "정형용 바리스타 중급 클래스: 디테일의 차이로 완성하는 브루잉 레시피 2019 한국 브루어스 컵 챔피언, 정형용 바리스타 (코스피어) 기초부터…" at bounding box center [573, 629] width 1016 height 515
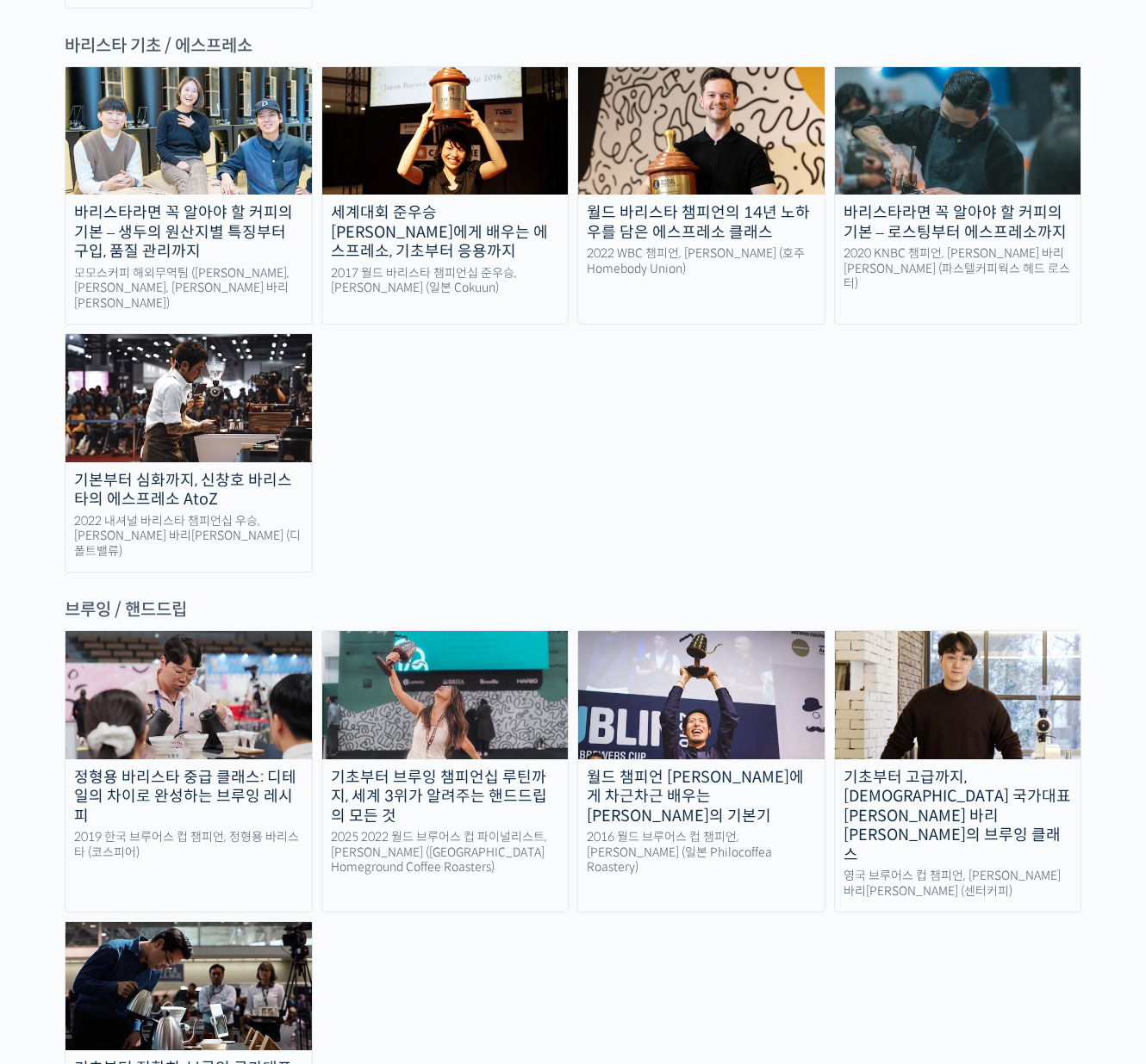
scroll to position [2112, 0]
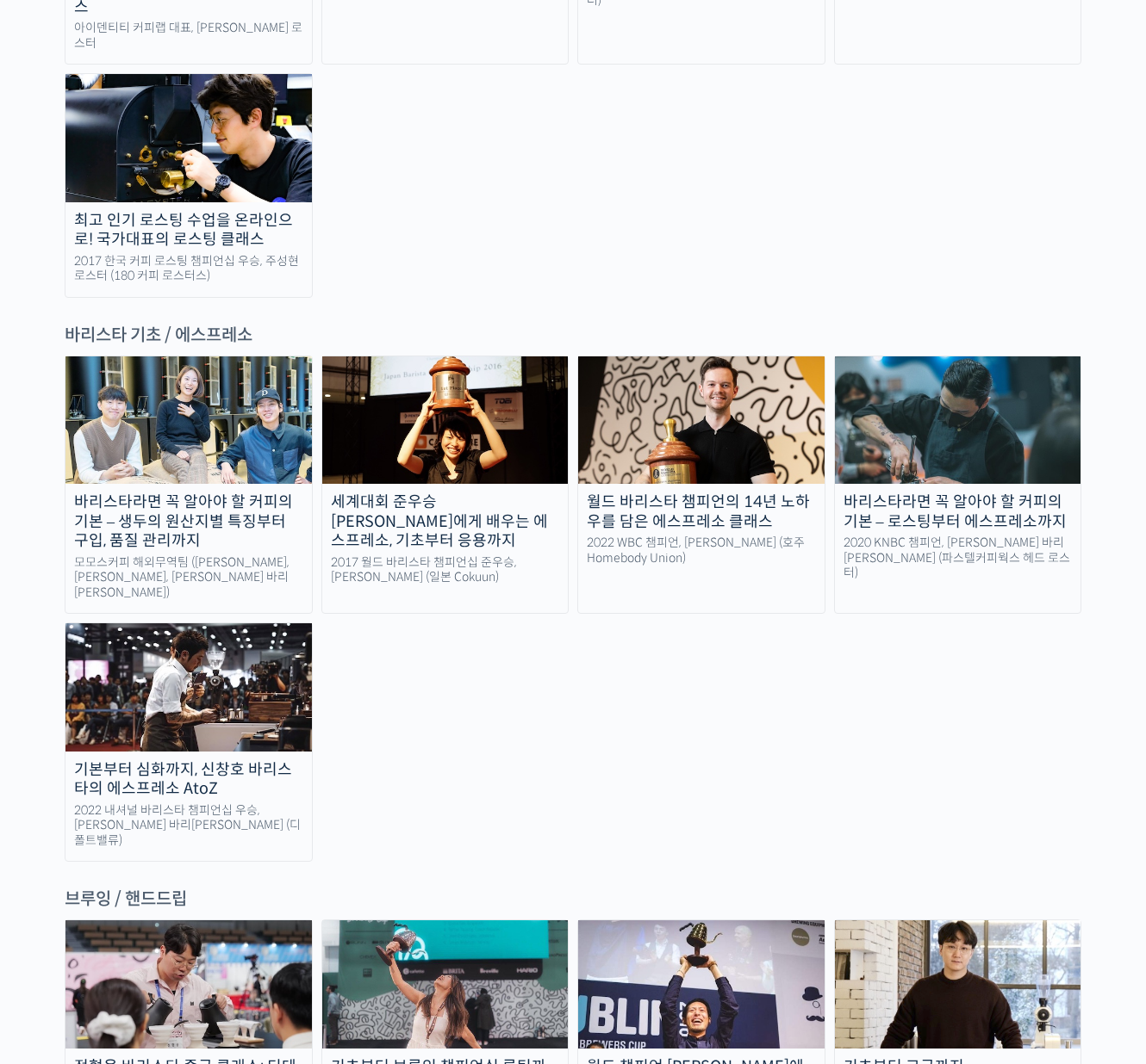
click at [629, 612] on div "바리스타라면 꼭 알아야 할 커피의 기본 – 생두의 원산지별 특징부터 구입, 품질 관리까지 모모스커피 해외무역팀 (전주연, 추경하, 김한중 바리…" at bounding box center [573, 609] width 1016 height 507
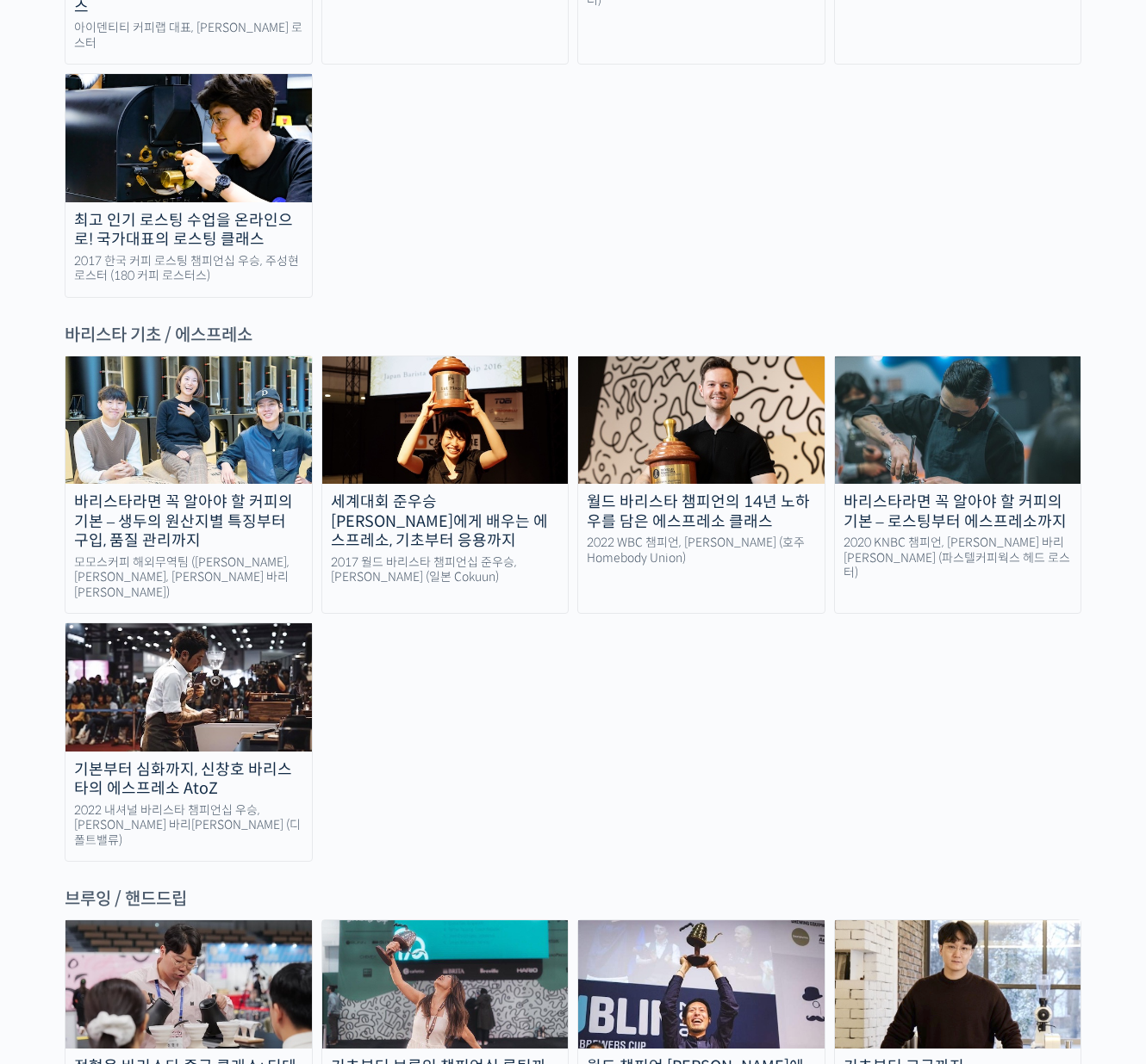
scroll to position [1972, 0]
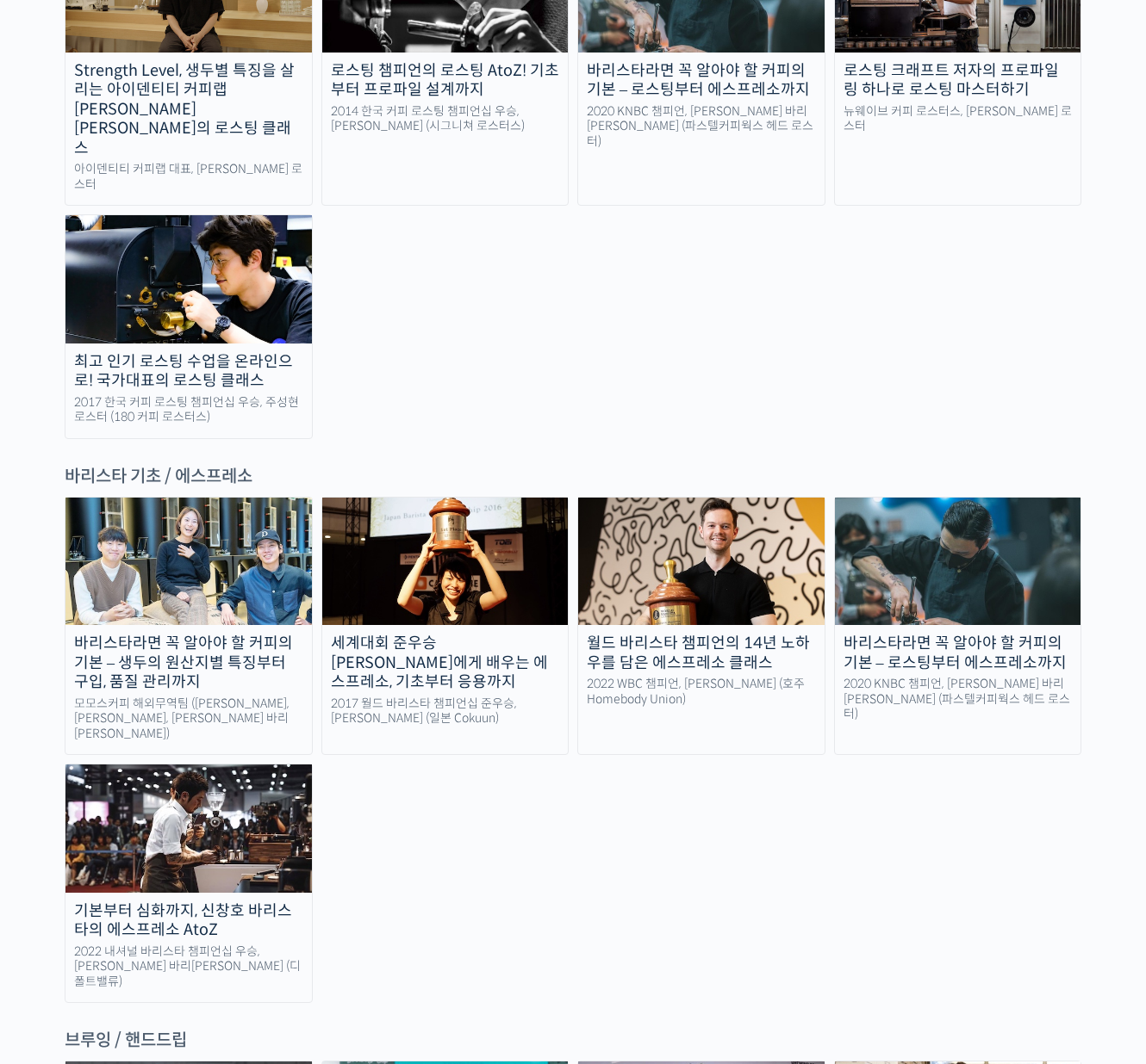
click at [591, 162] on div "BBSP로 완성하는 라이트 로스팅 재연성: 배치 사이즈가 달라져도 안정적인 말릭의 로스팅 – 언스페셜티 에듀 말릭커피 대표, 최철 로스터 스트…" at bounding box center [573, 52] width 1016 height 772
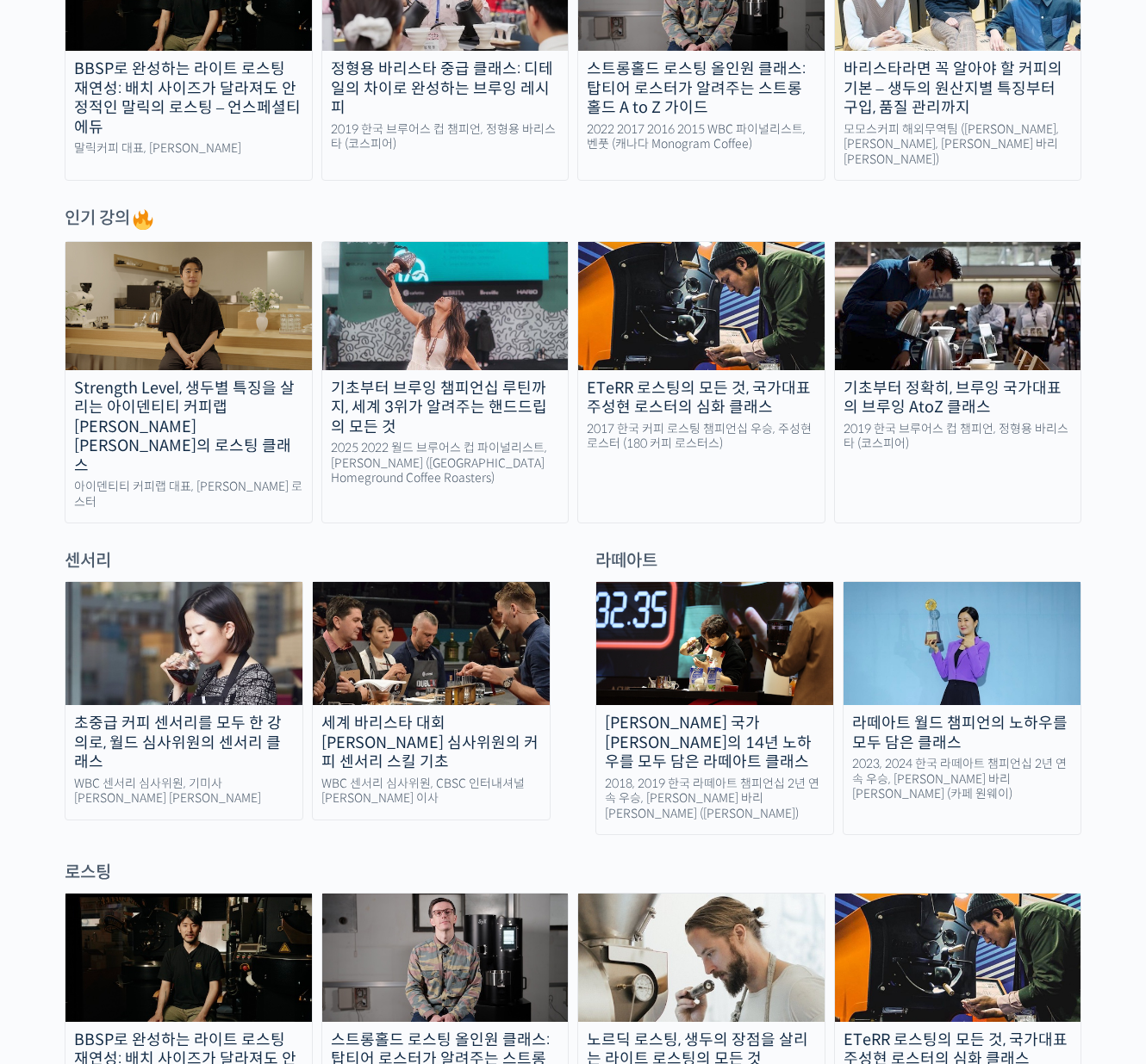
scroll to position [461, 0]
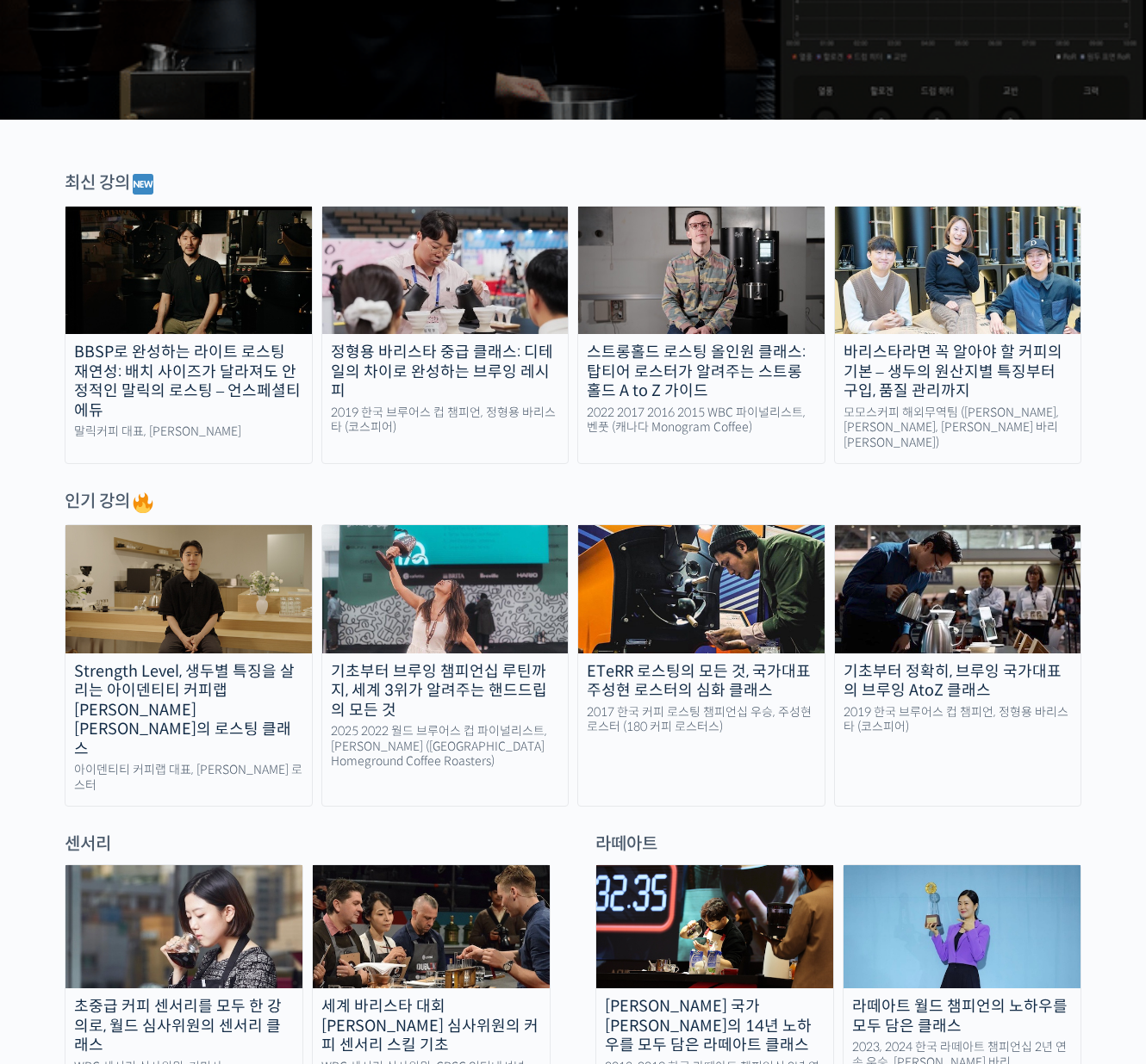
click at [616, 178] on div "최신 강의" at bounding box center [573, 184] width 1016 height 26
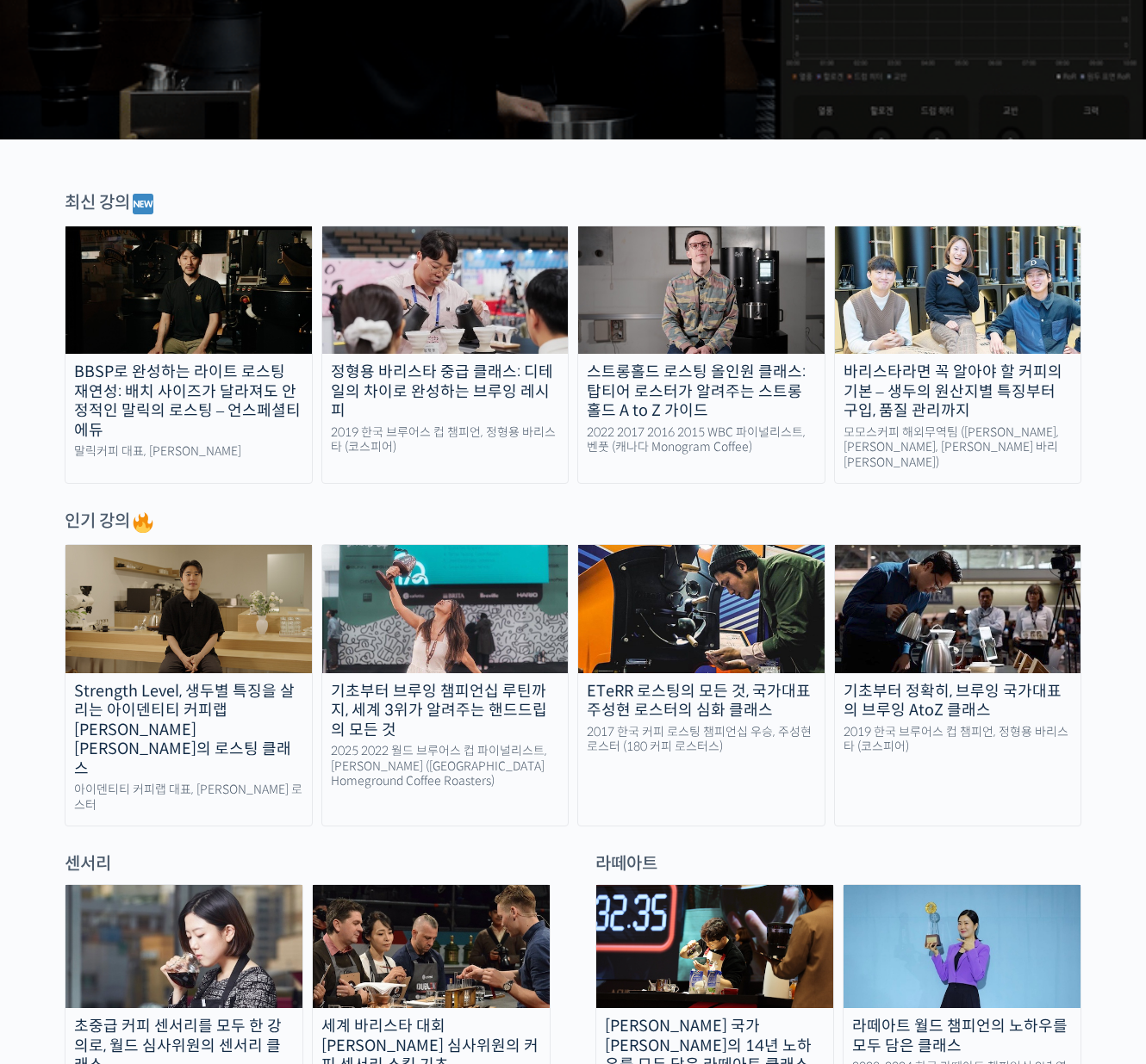
scroll to position [743, 0]
